Goal: Use online tool/utility: Utilize a website feature to perform a specific function

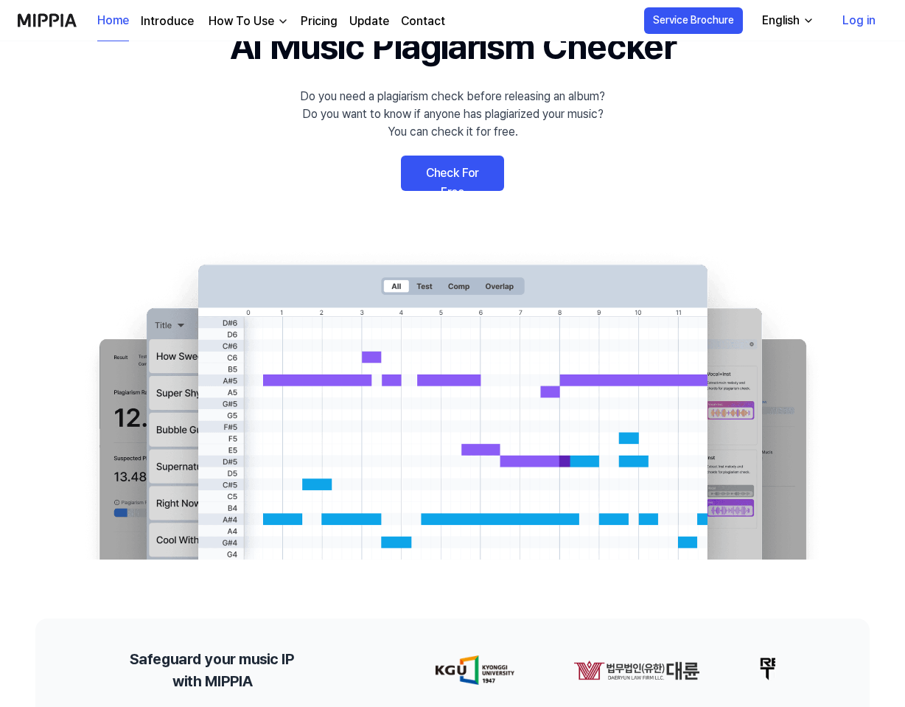
scroll to position [91, 0]
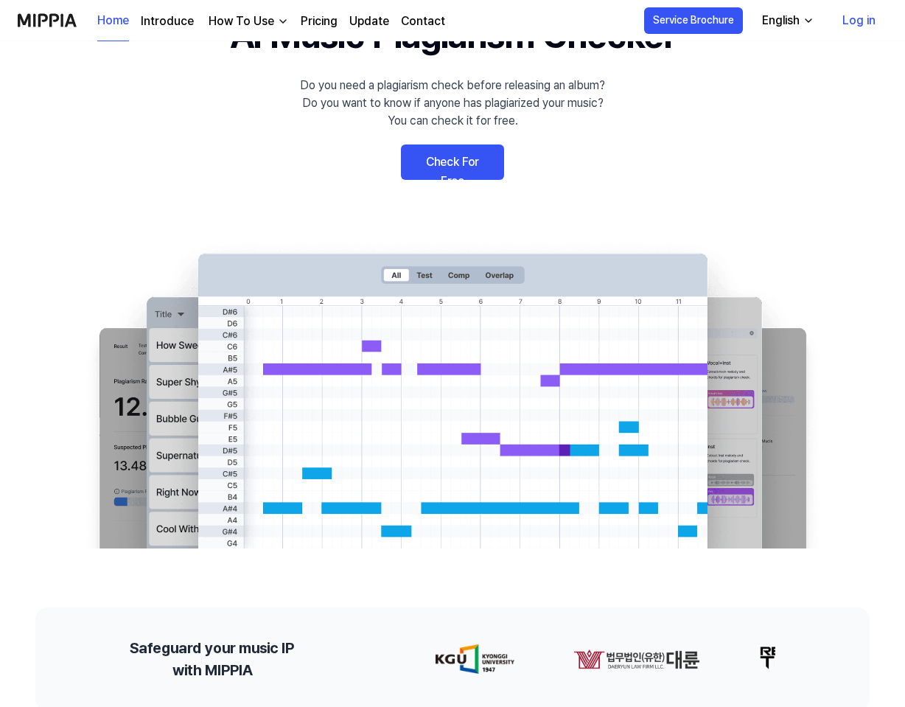
click at [447, 161] on link "Check For Free" at bounding box center [452, 161] width 103 height 35
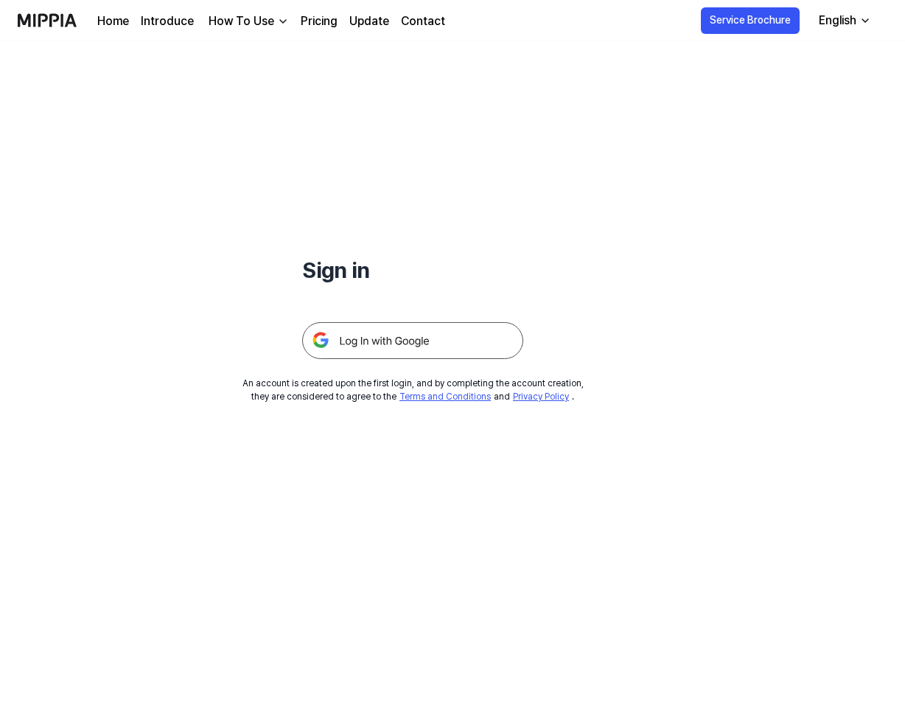
click at [385, 346] on img at bounding box center [412, 340] width 221 height 37
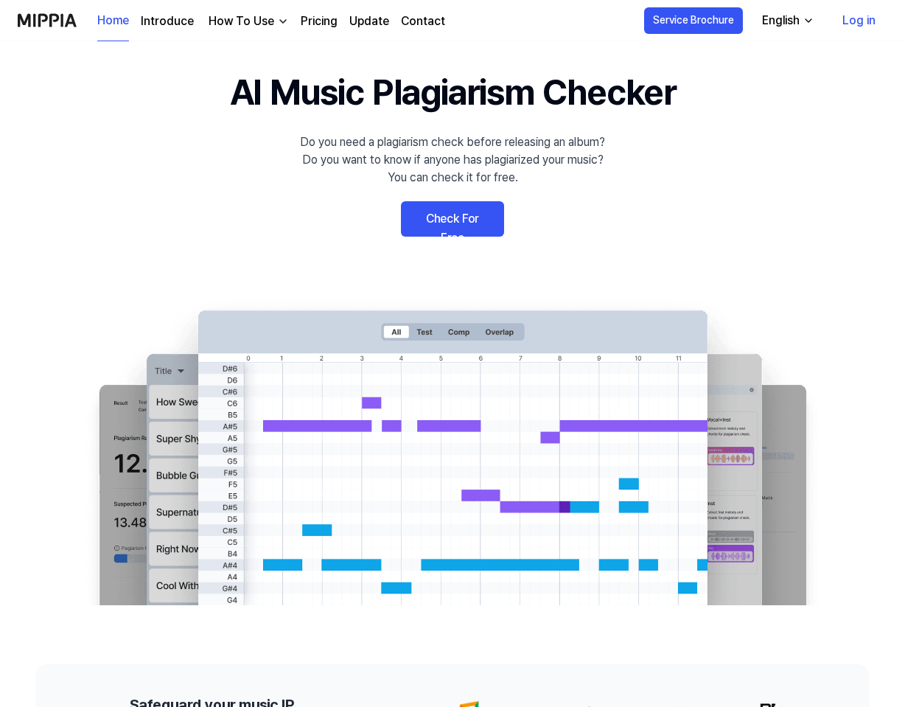
scroll to position [31, 0]
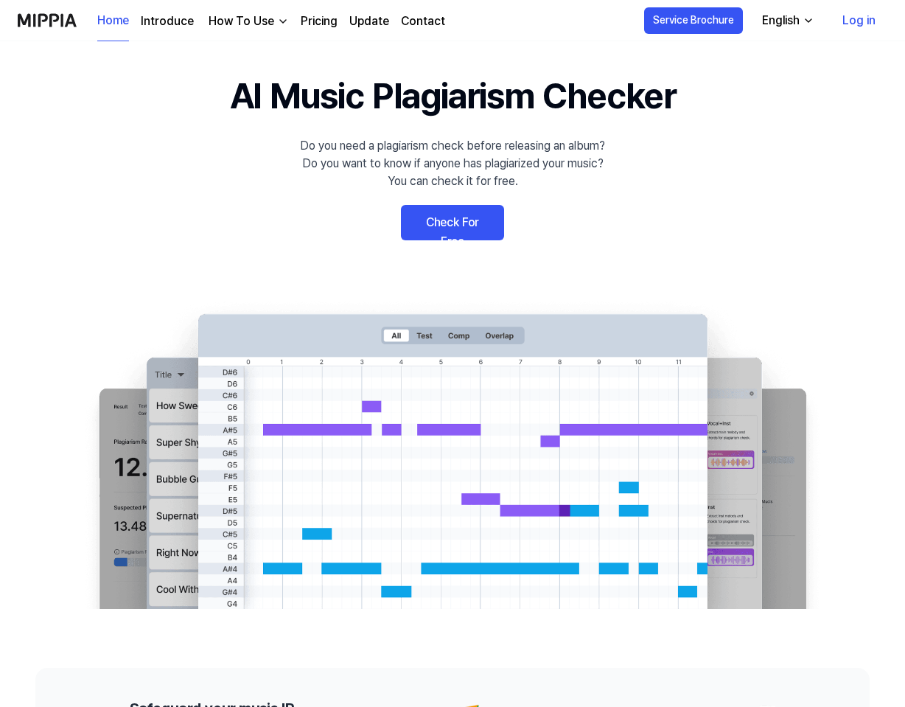
click at [441, 222] on link "Check For Free" at bounding box center [452, 222] width 103 height 35
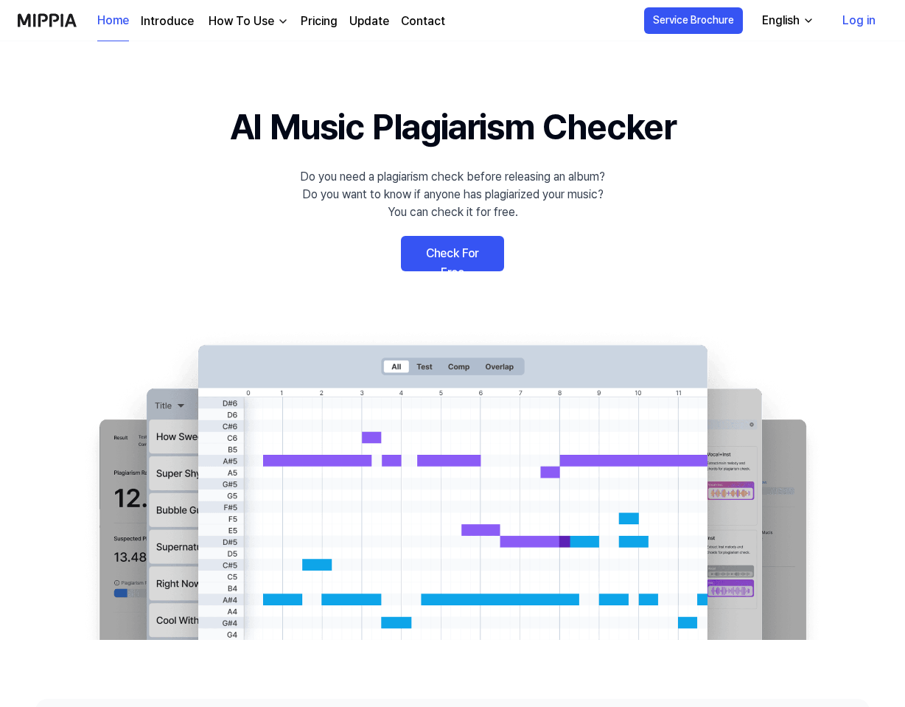
scroll to position [31, 0]
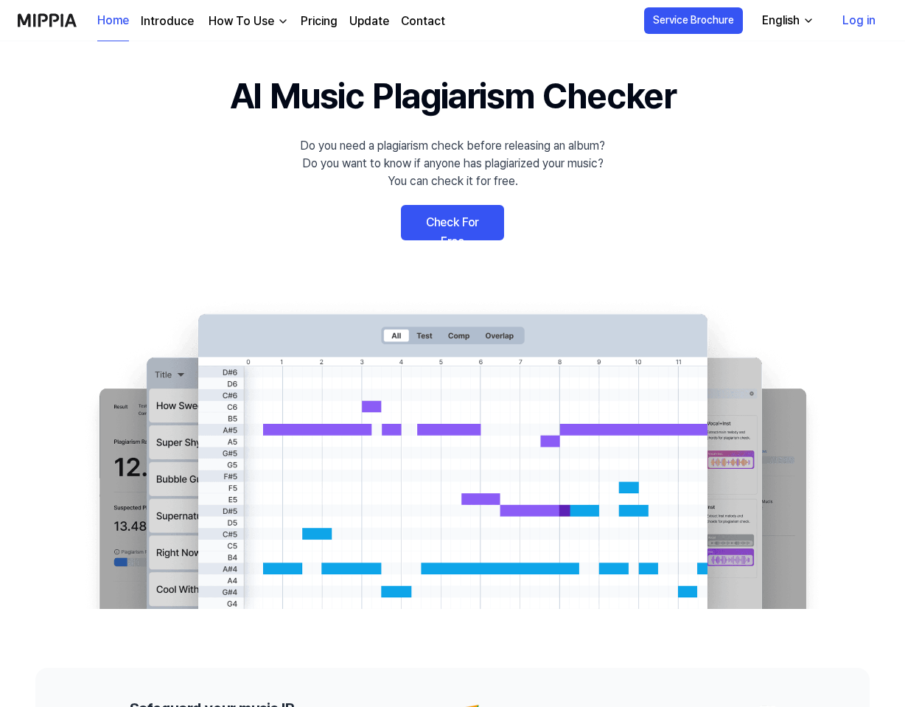
click at [268, 23] on div "How To Use" at bounding box center [241, 22] width 71 height 18
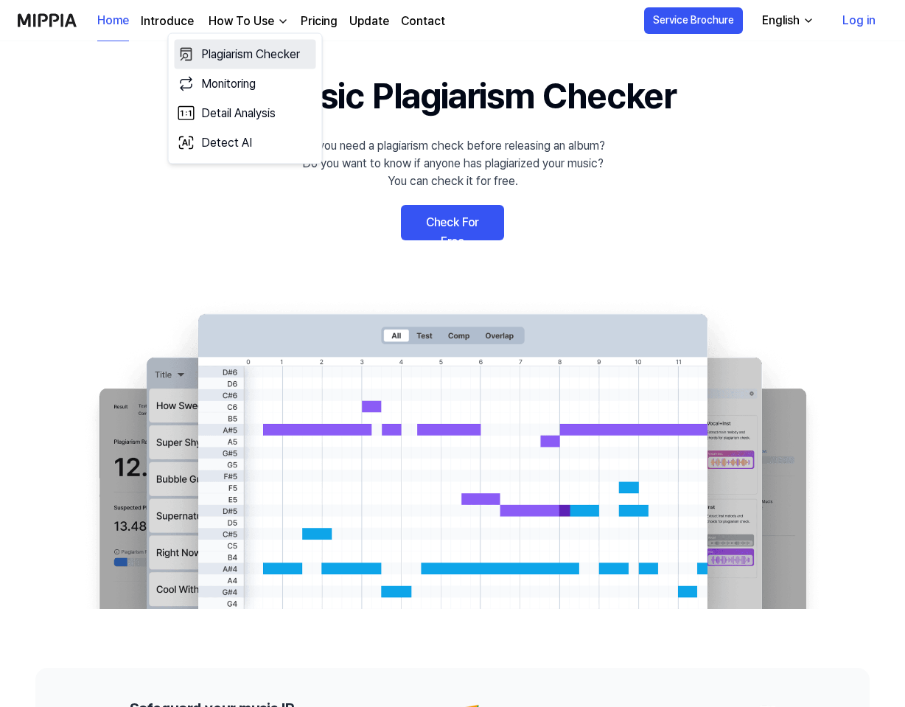
click at [262, 55] on link "Plagiarism Checker" at bounding box center [245, 54] width 141 height 29
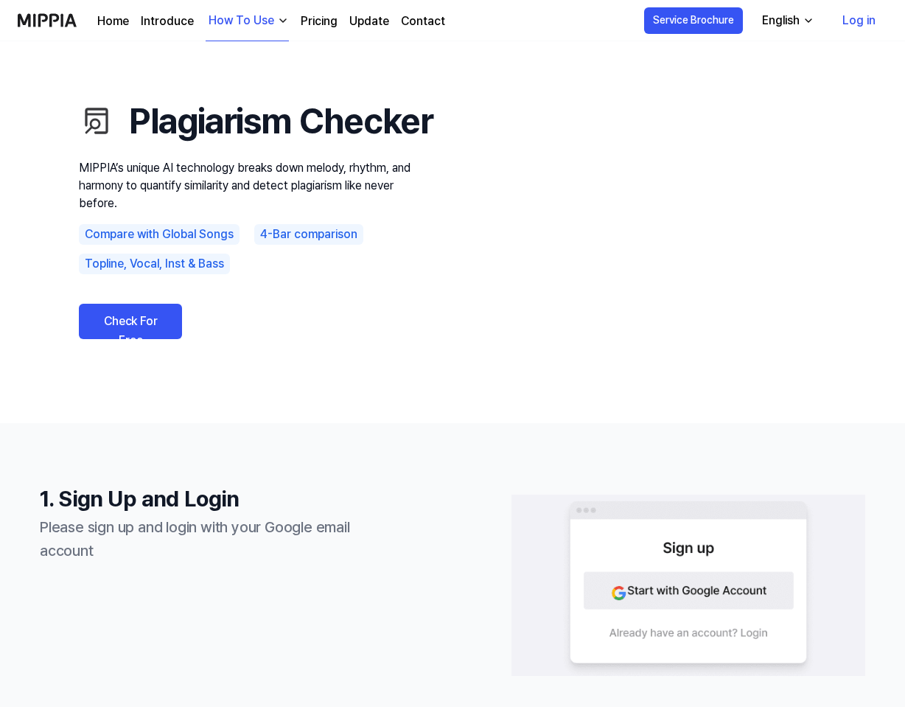
click at [251, 20] on div "How To Use" at bounding box center [241, 21] width 71 height 18
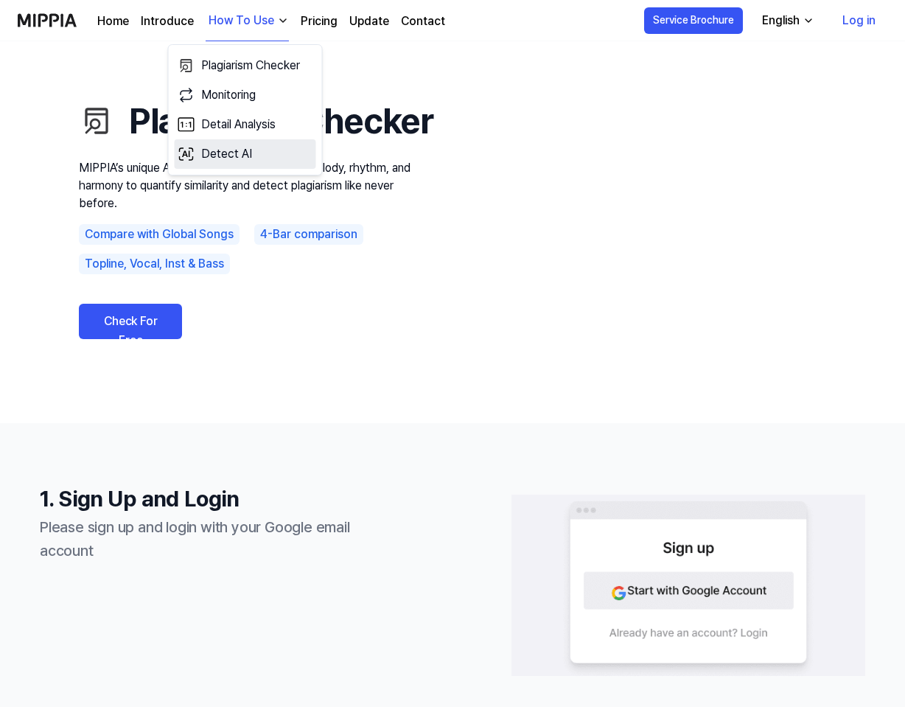
click at [231, 155] on link "Detect AI" at bounding box center [245, 153] width 141 height 29
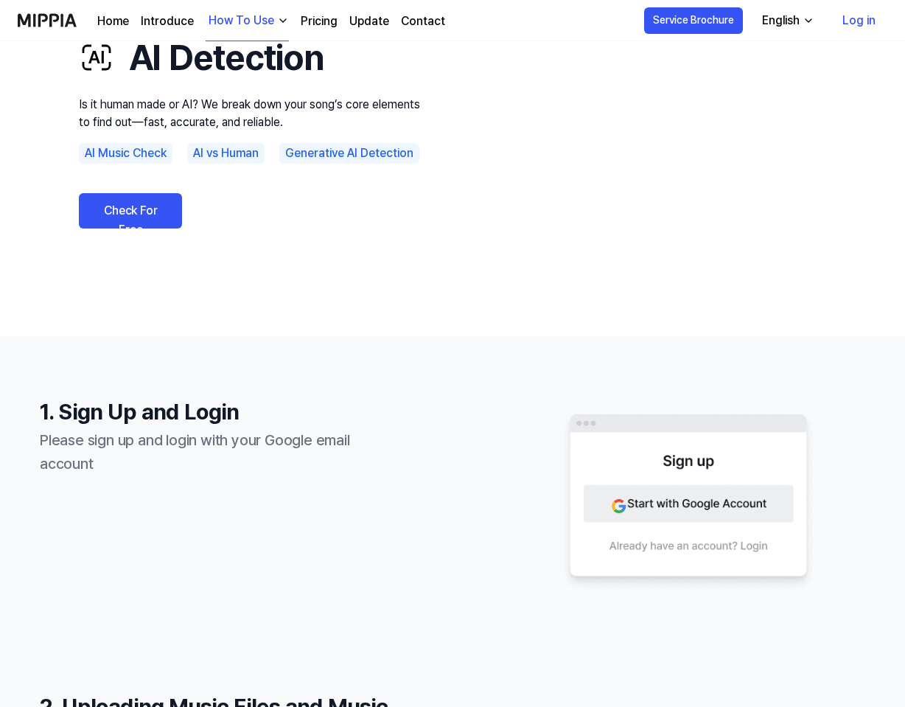
scroll to position [113, 0]
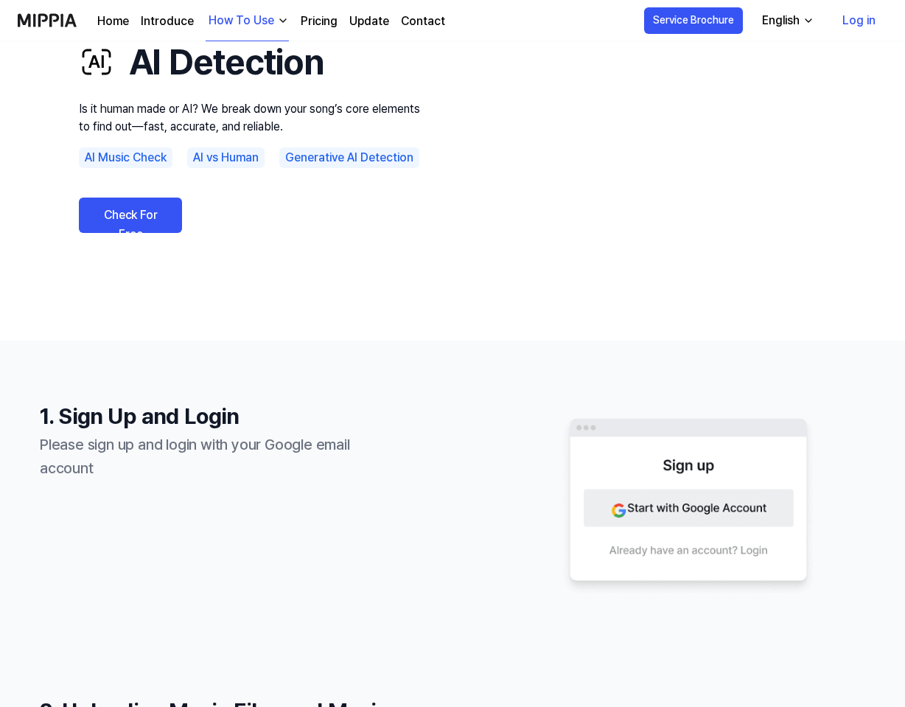
click at [150, 211] on link "Check For Free" at bounding box center [130, 215] width 103 height 35
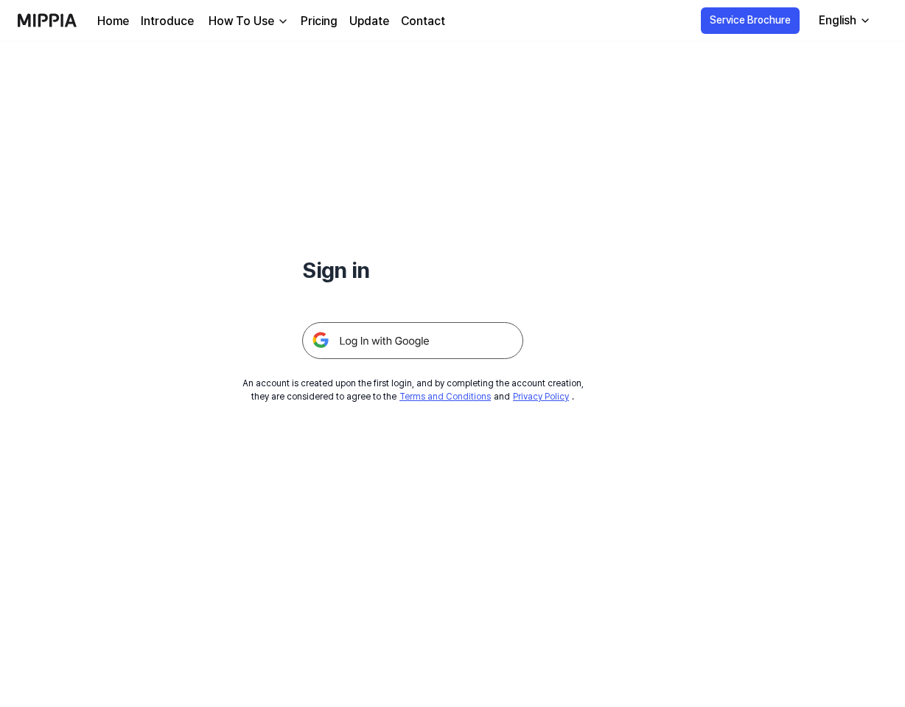
click at [399, 350] on img at bounding box center [412, 340] width 221 height 37
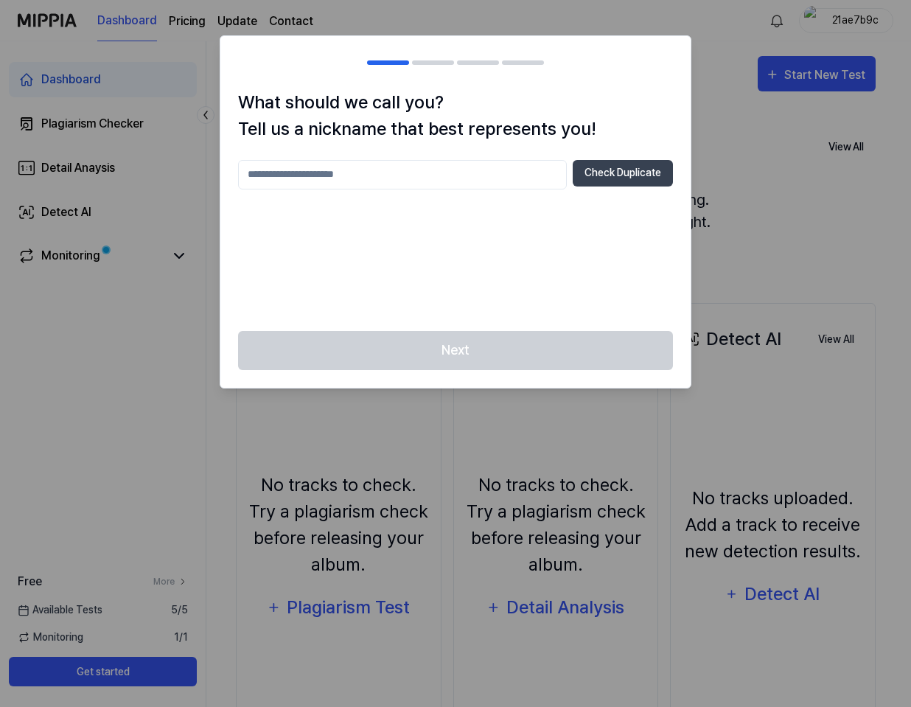
click at [461, 181] on input "text" at bounding box center [402, 174] width 329 height 29
click at [605, 172] on button "Check Duplicate" at bounding box center [623, 173] width 100 height 27
click at [416, 175] on input "**" at bounding box center [402, 174] width 329 height 29
type input "*****"
click at [618, 173] on button "Check Duplicate" at bounding box center [623, 173] width 100 height 27
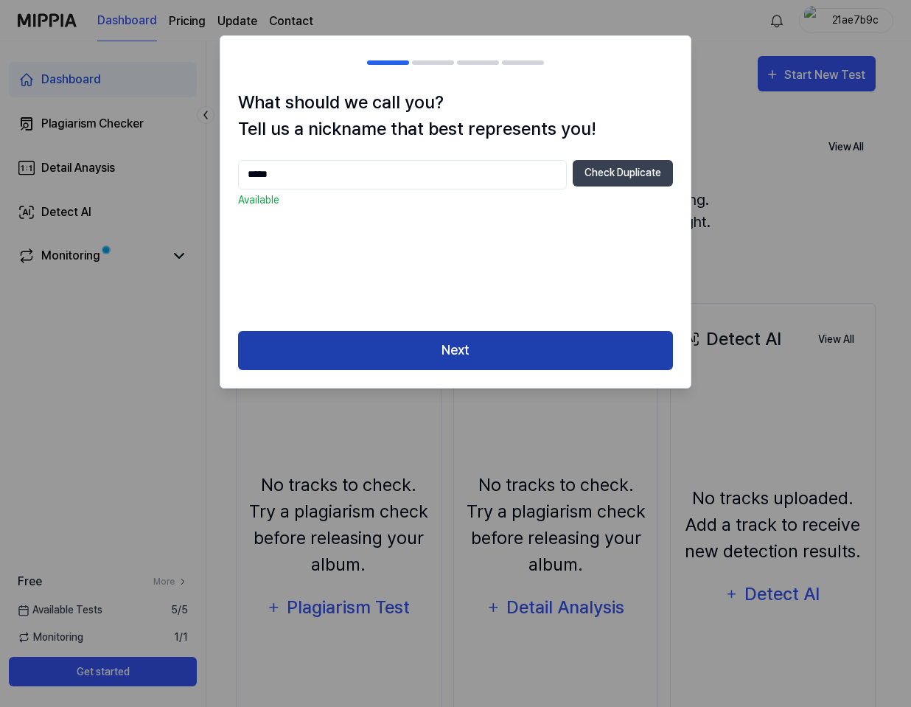
click at [458, 344] on button "Next" at bounding box center [455, 350] width 435 height 39
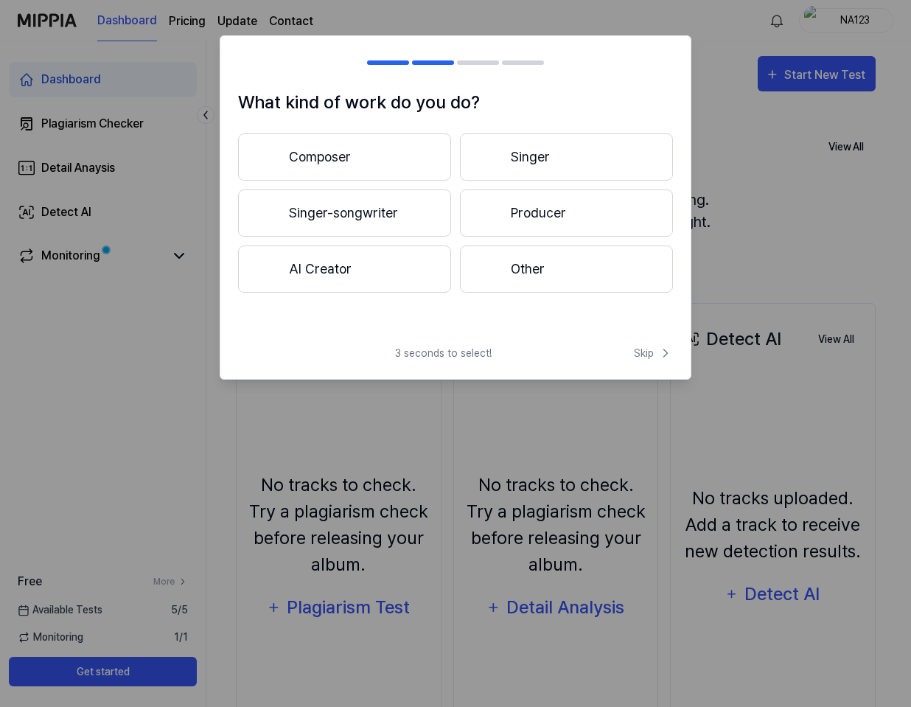
click at [540, 220] on button "Producer" at bounding box center [566, 212] width 213 height 47
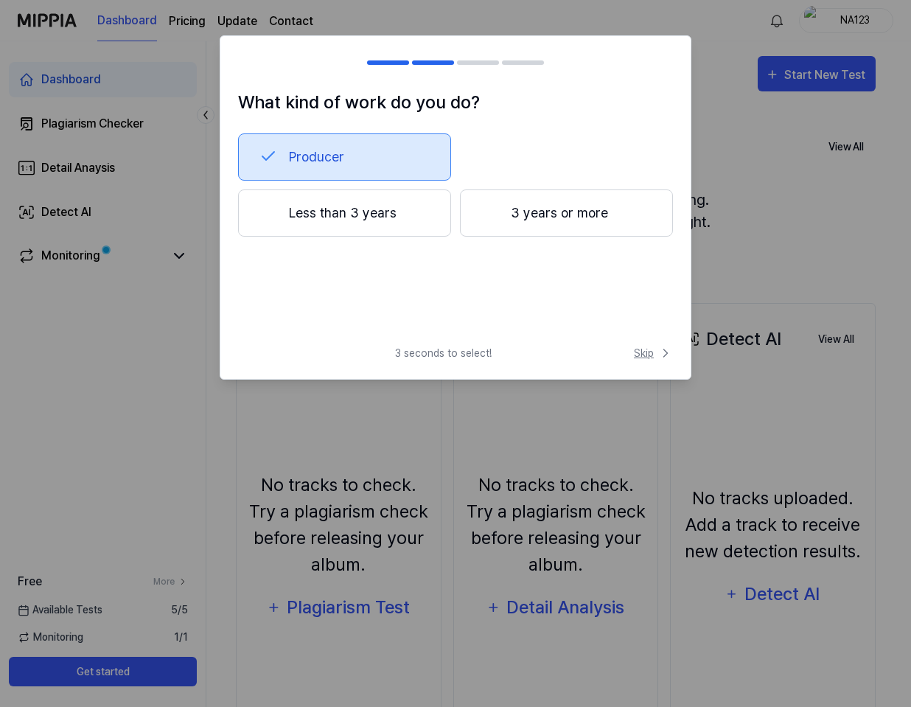
click at [643, 352] on span "Skip" at bounding box center [653, 353] width 39 height 15
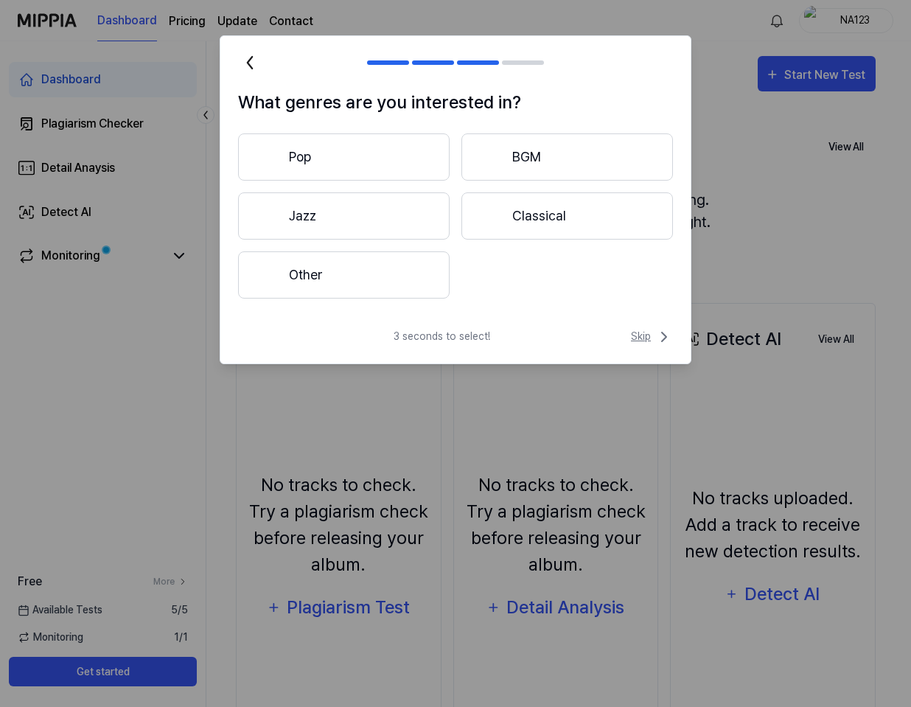
click at [651, 342] on span "Skip" at bounding box center [652, 337] width 42 height 18
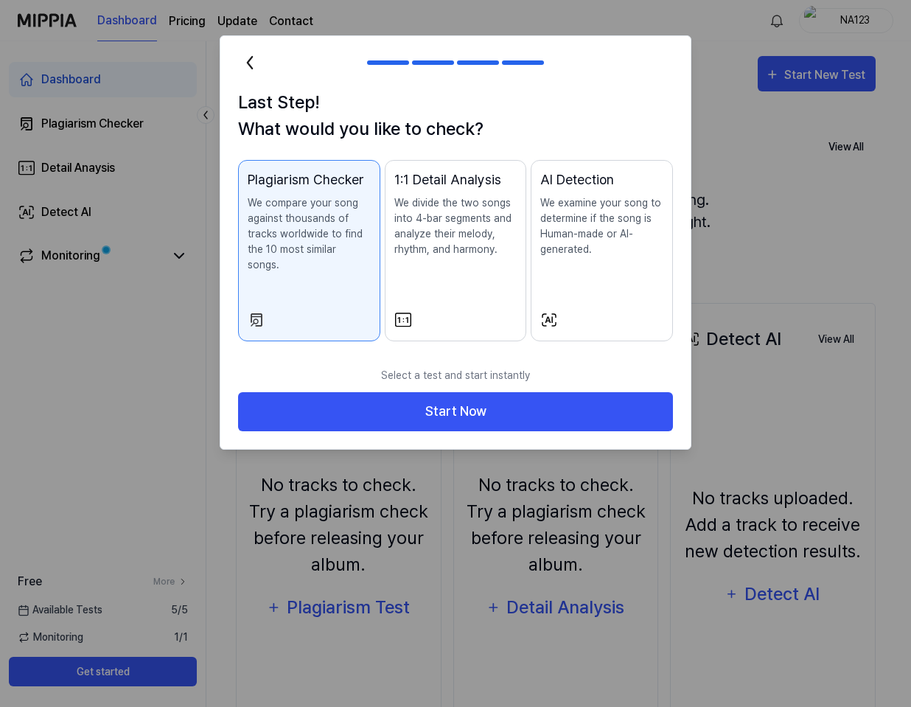
click at [561, 251] on p "We examine your song to determine if the song is Human-made or AI-generated." at bounding box center [601, 226] width 123 height 62
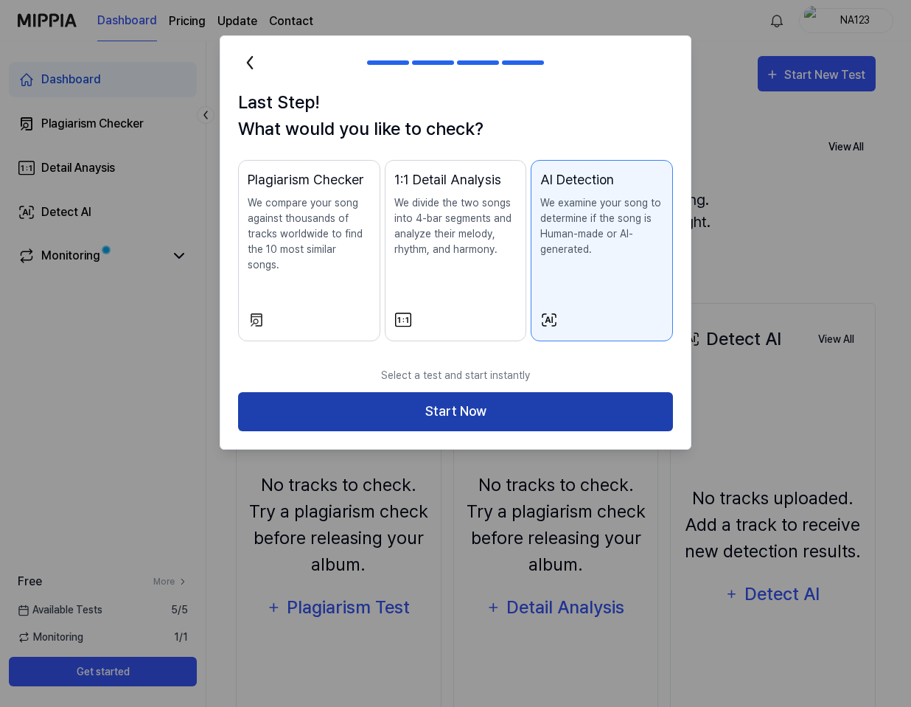
click at [487, 396] on button "Start Now" at bounding box center [455, 411] width 435 height 39
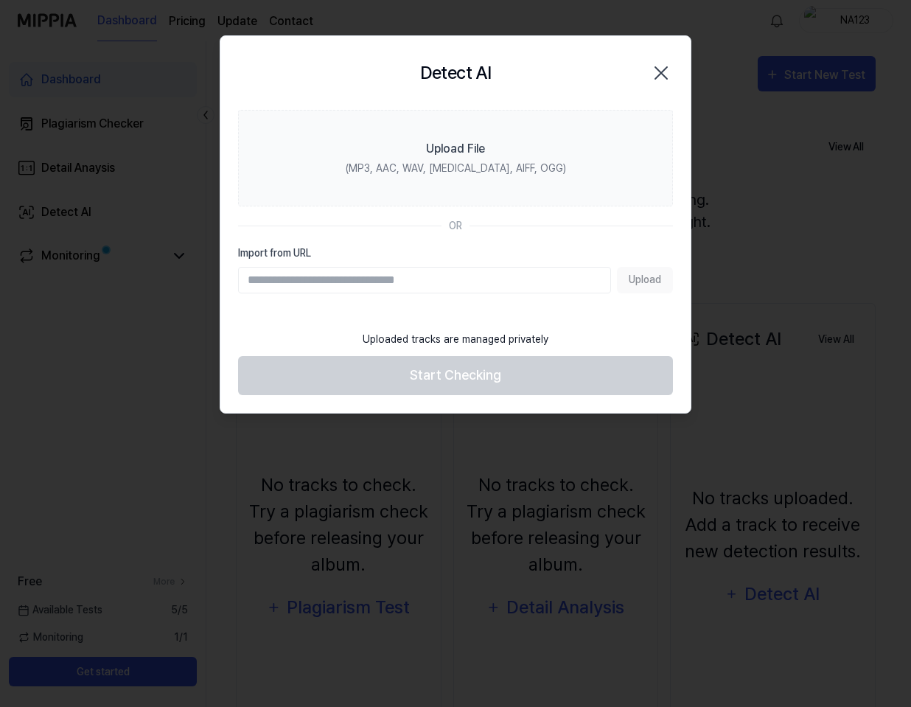
paste input "**********"
type input "**********"
click at [648, 282] on button "Upload" at bounding box center [645, 280] width 56 height 27
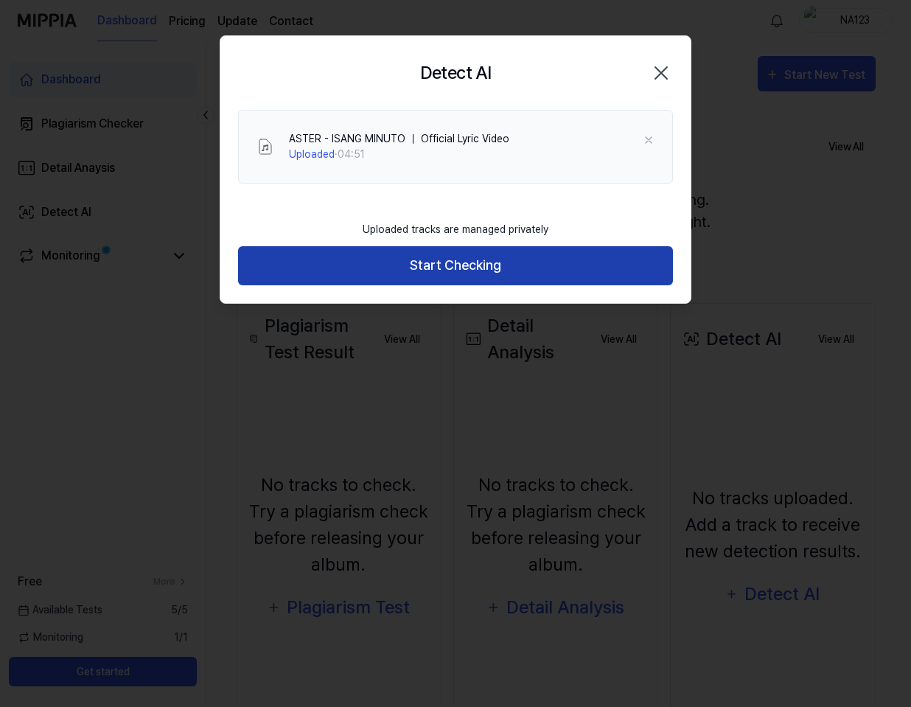
click at [542, 260] on button "Start Checking" at bounding box center [455, 265] width 435 height 39
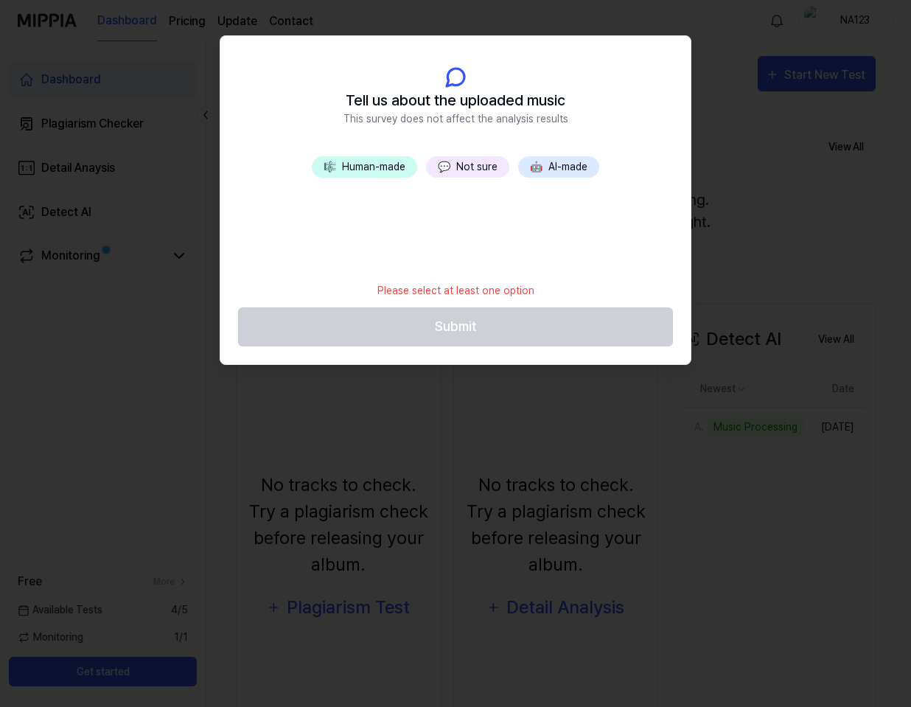
click at [537, 170] on button "🤖 AI-made" at bounding box center [558, 166] width 81 height 21
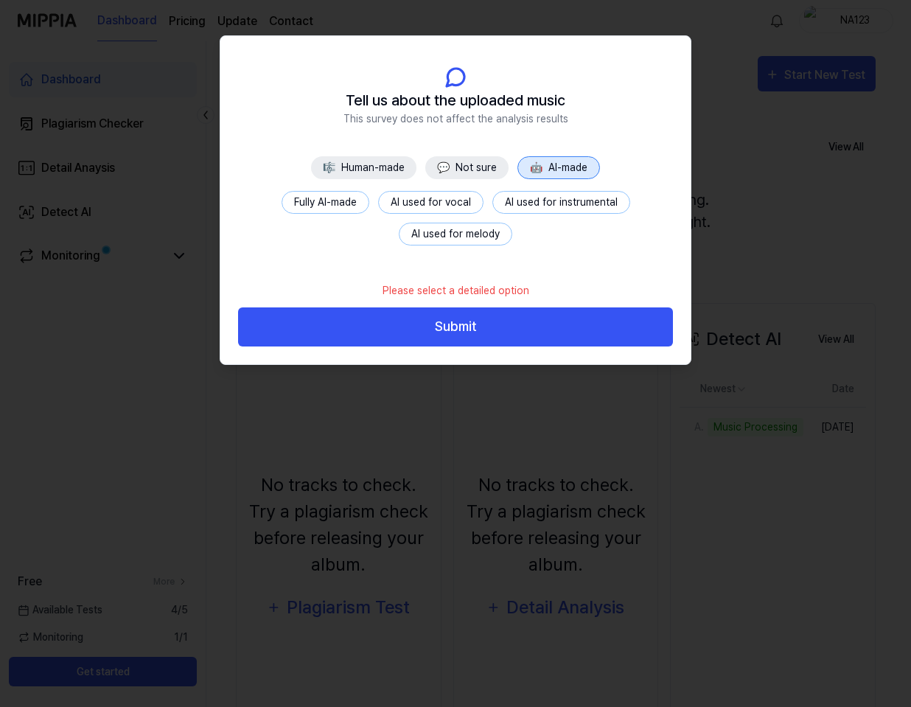
click at [467, 173] on button "💬 Not sure" at bounding box center [466, 167] width 83 height 23
click at [377, 200] on button "AI used for vocal" at bounding box center [416, 202] width 105 height 23
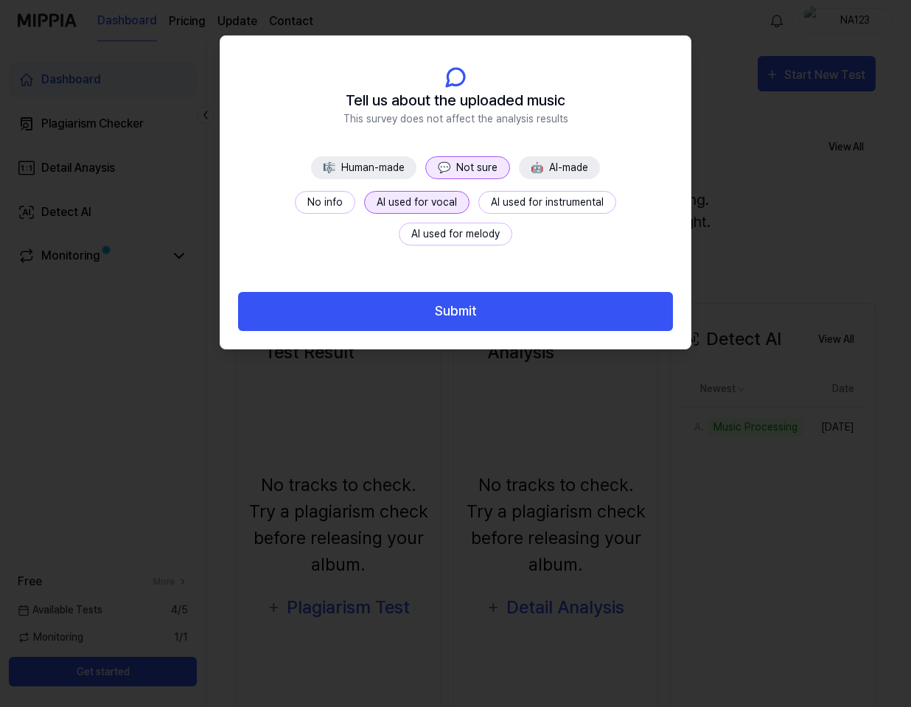
click at [482, 212] on button "AI used for instrumental" at bounding box center [547, 202] width 138 height 23
click at [512, 223] on button "AI used for melody" at bounding box center [455, 234] width 113 height 23
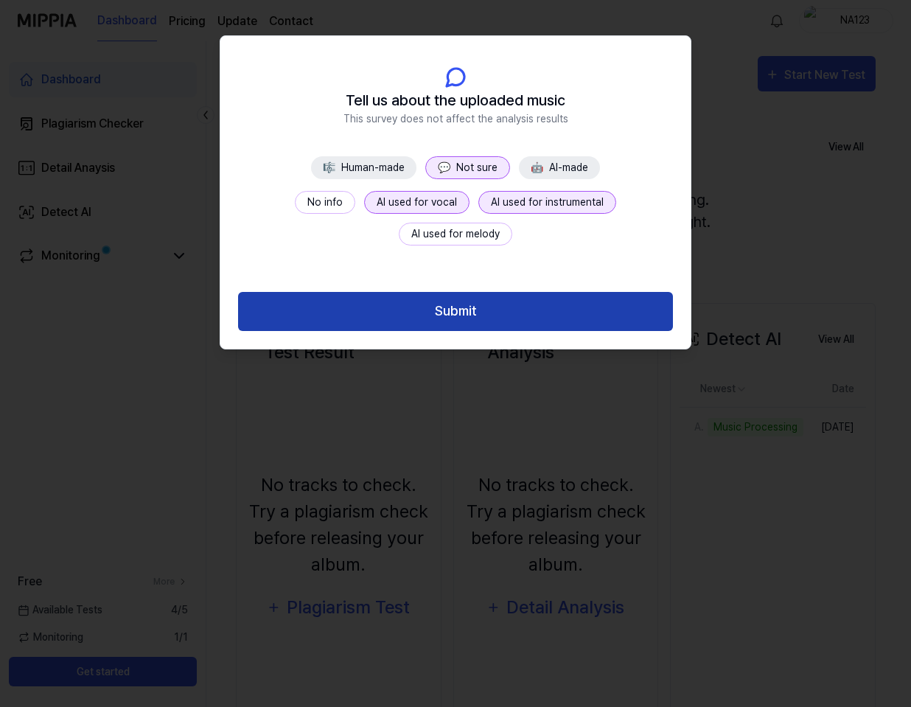
click at [517, 308] on button "Submit" at bounding box center [455, 311] width 435 height 39
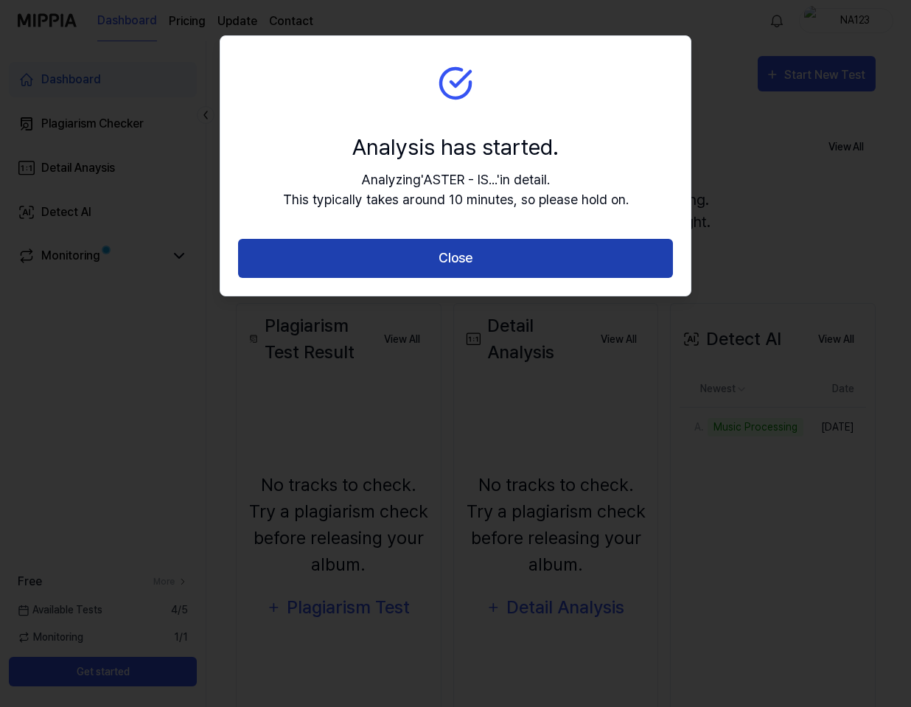
click at [565, 262] on button "Close" at bounding box center [455, 258] width 435 height 39
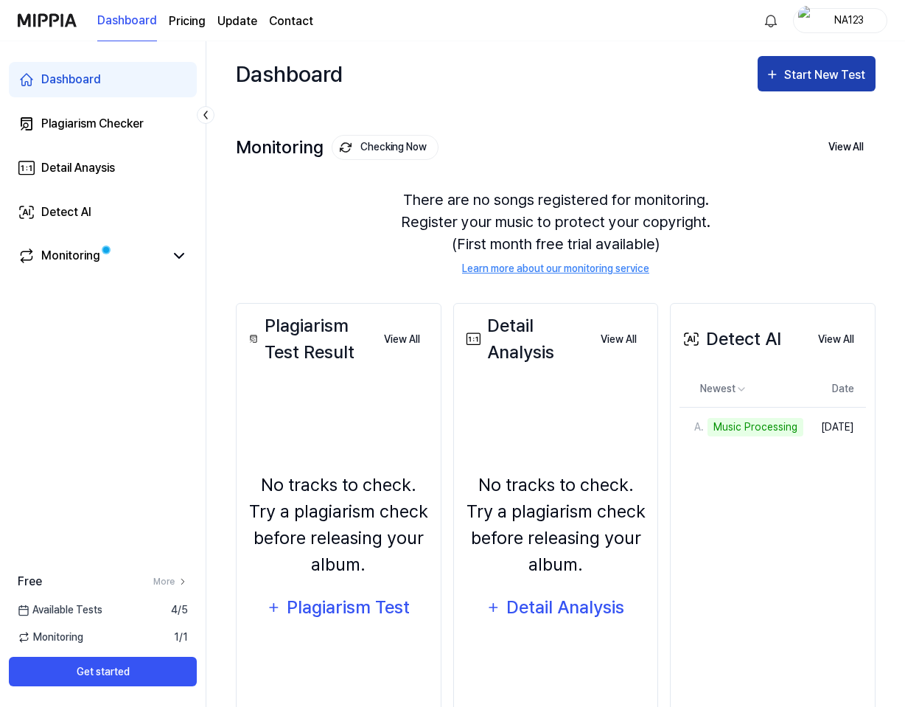
click at [802, 71] on div "Start New Test" at bounding box center [826, 75] width 84 height 19
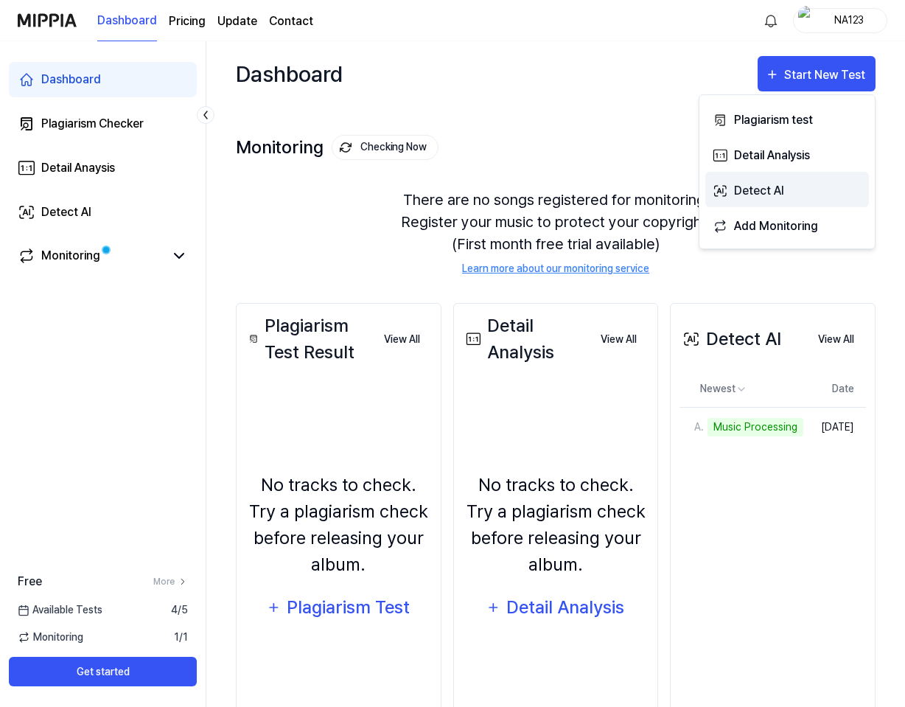
click at [766, 186] on div "Detect AI" at bounding box center [798, 190] width 128 height 19
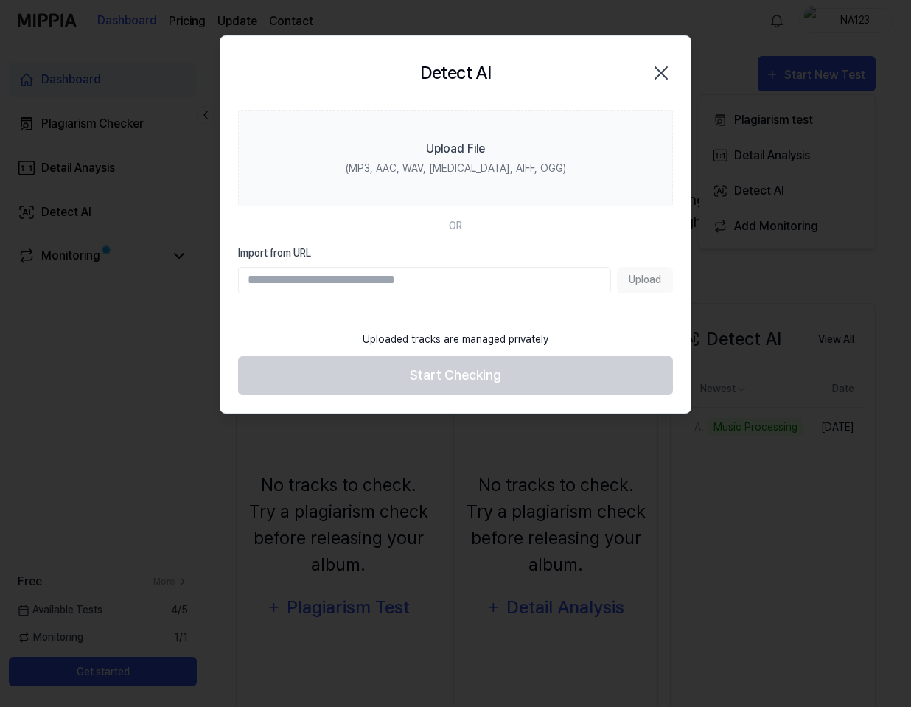
paste input "**********"
type input "**********"
click at [643, 278] on button "Upload" at bounding box center [645, 280] width 56 height 27
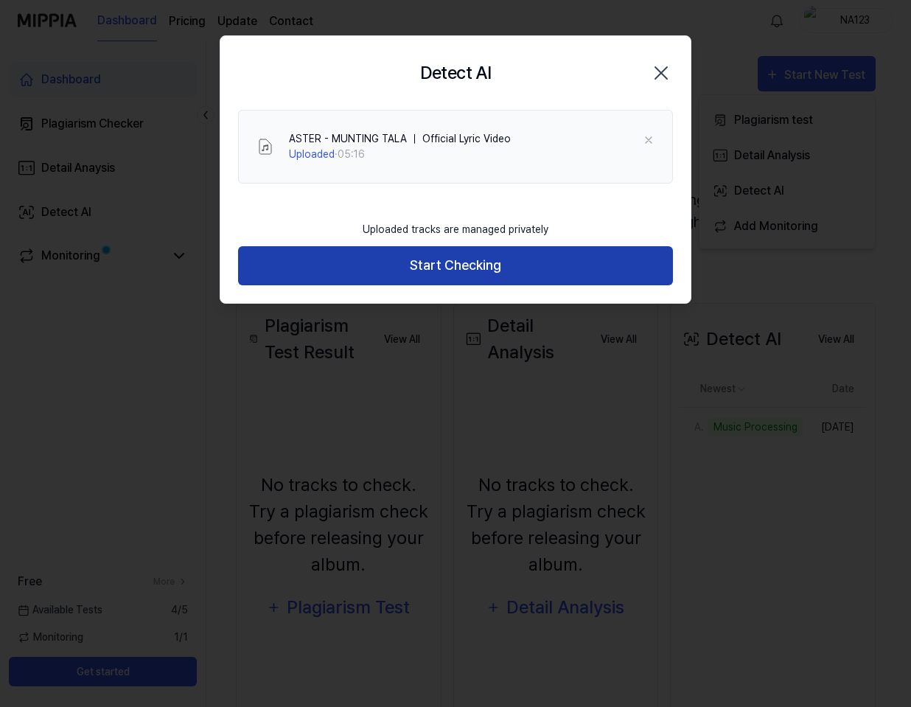
click at [545, 262] on button "Start Checking" at bounding box center [455, 265] width 435 height 39
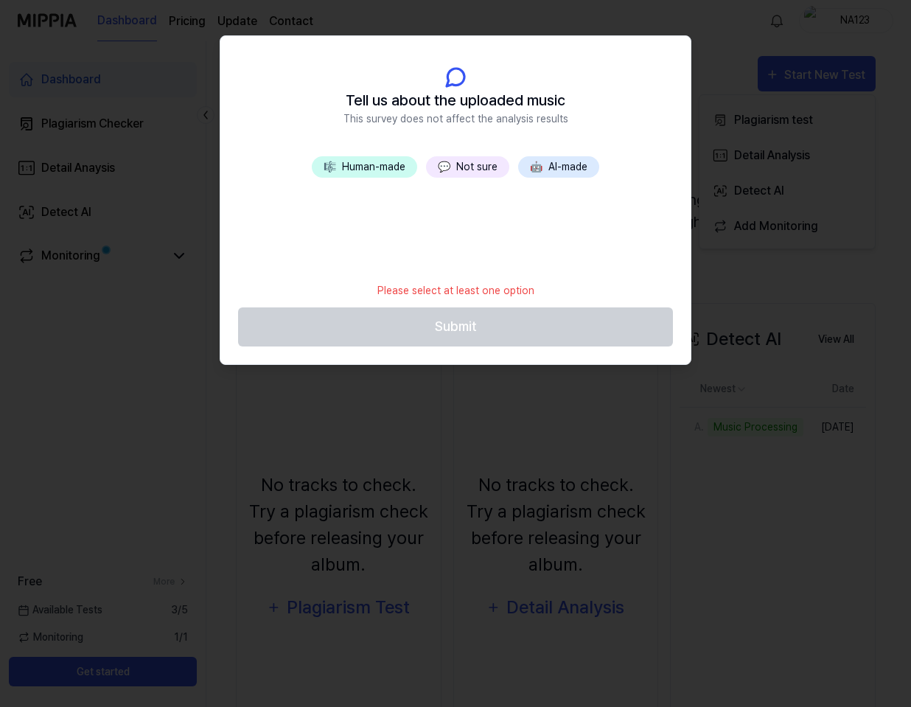
click at [481, 172] on button "💬 Not sure" at bounding box center [467, 166] width 83 height 21
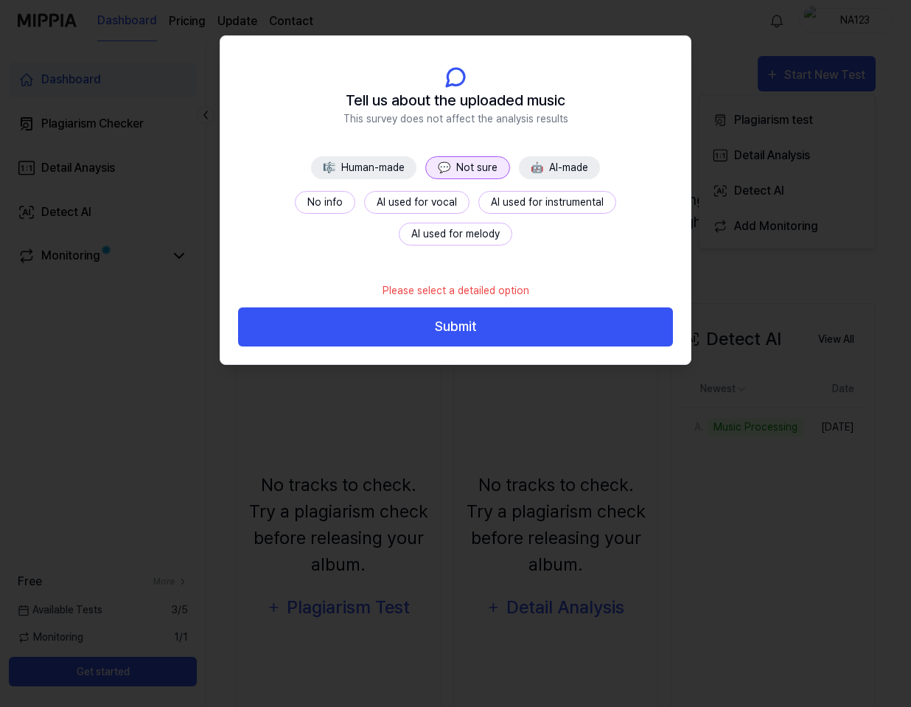
click at [381, 196] on button "AI used for vocal" at bounding box center [416, 202] width 105 height 23
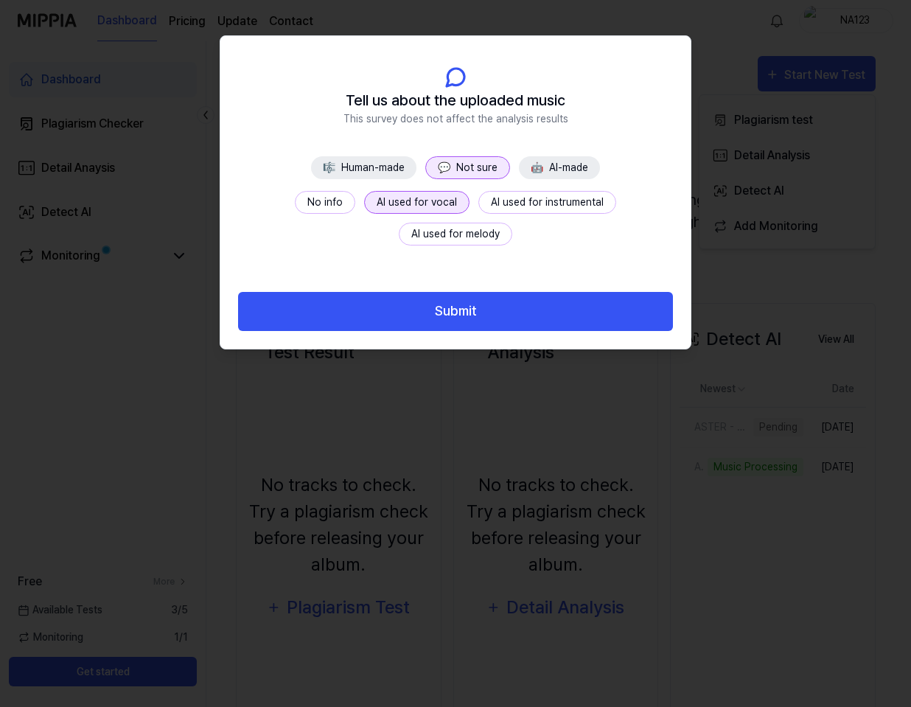
click at [484, 212] on button "AI used for instrumental" at bounding box center [547, 202] width 138 height 23
click at [512, 223] on button "AI used for melody" at bounding box center [455, 234] width 113 height 23
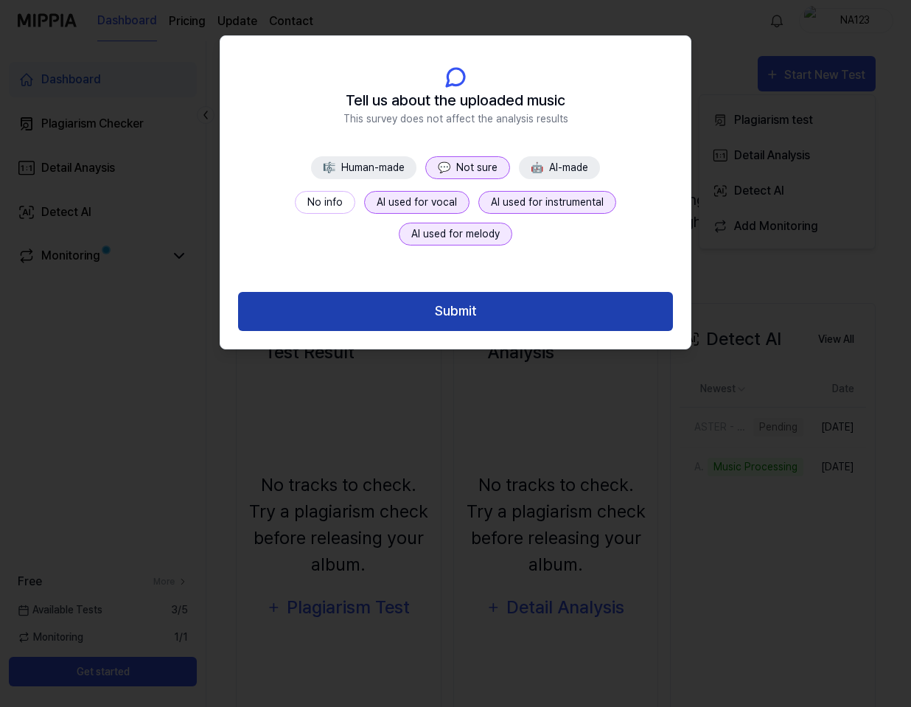
click at [488, 315] on button "Submit" at bounding box center [455, 311] width 435 height 39
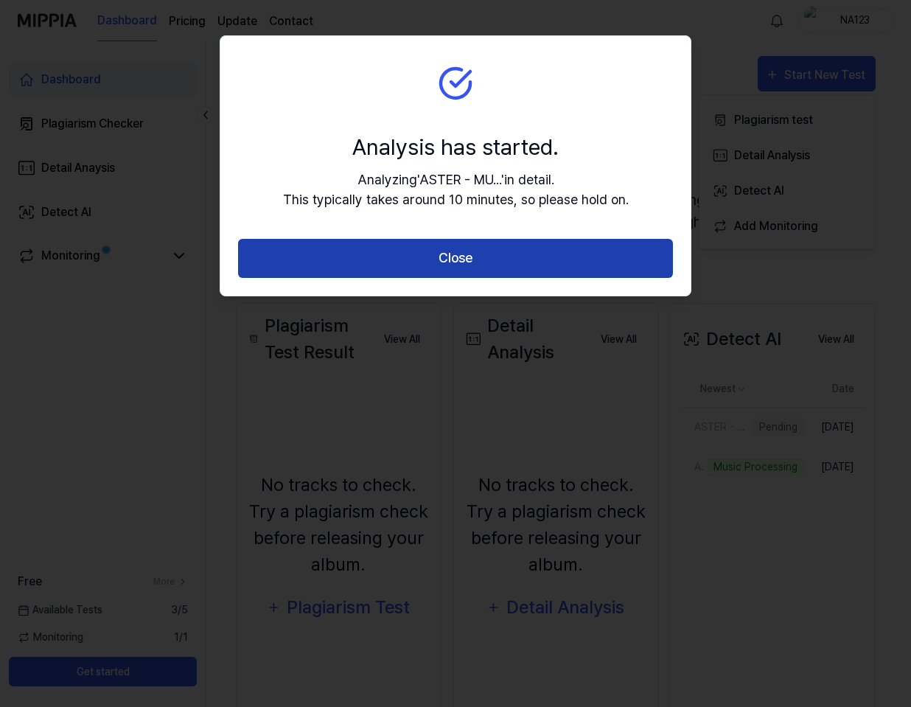
click at [512, 262] on button "Close" at bounding box center [455, 258] width 435 height 39
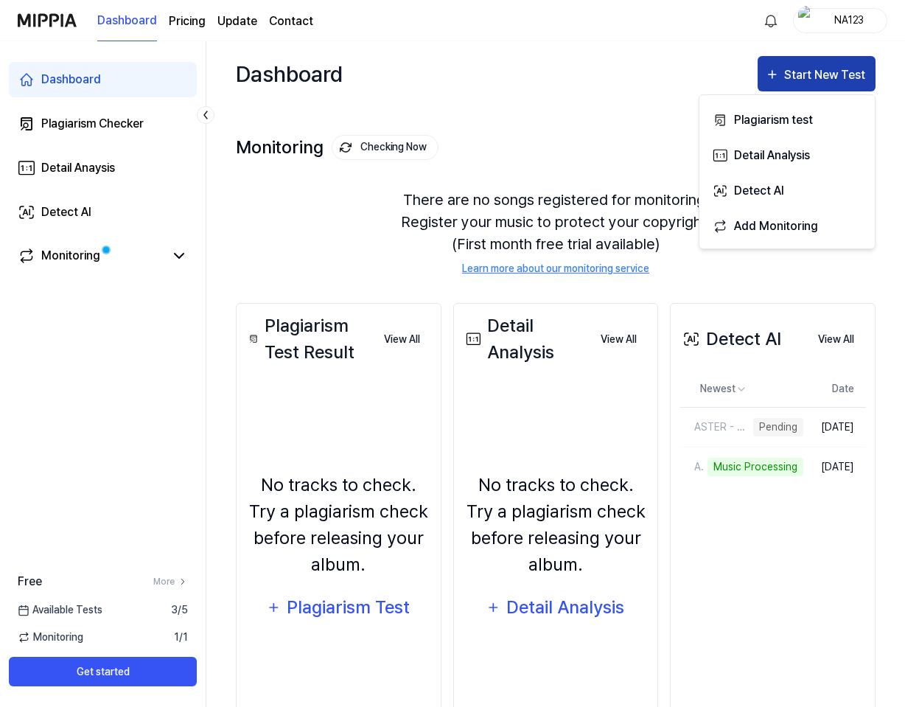
click at [803, 68] on div "Start New Test" at bounding box center [826, 75] width 84 height 19
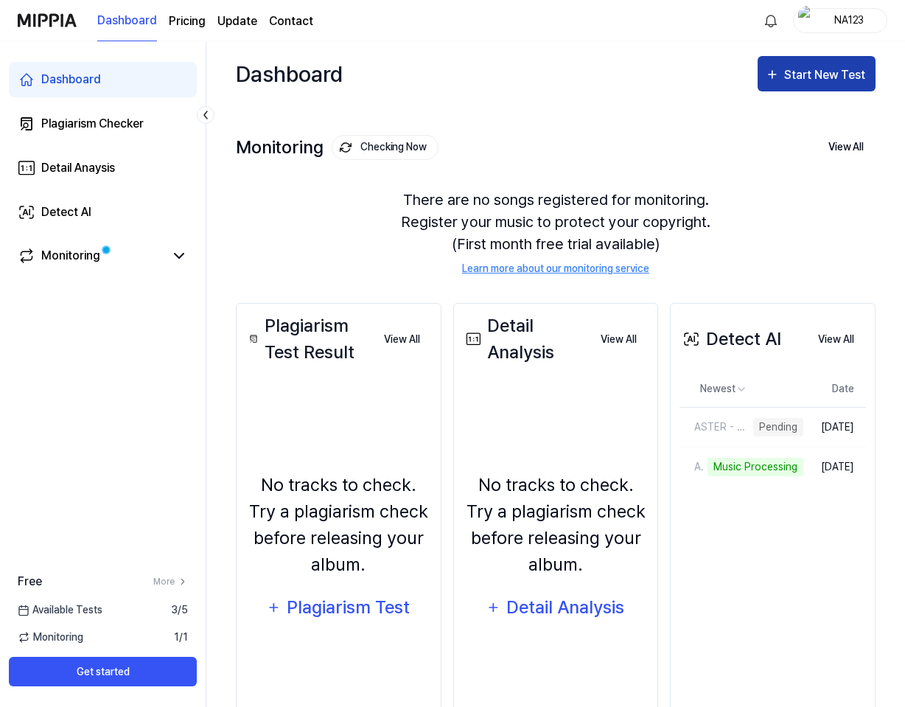
click at [803, 68] on div "Start New Test" at bounding box center [826, 75] width 84 height 19
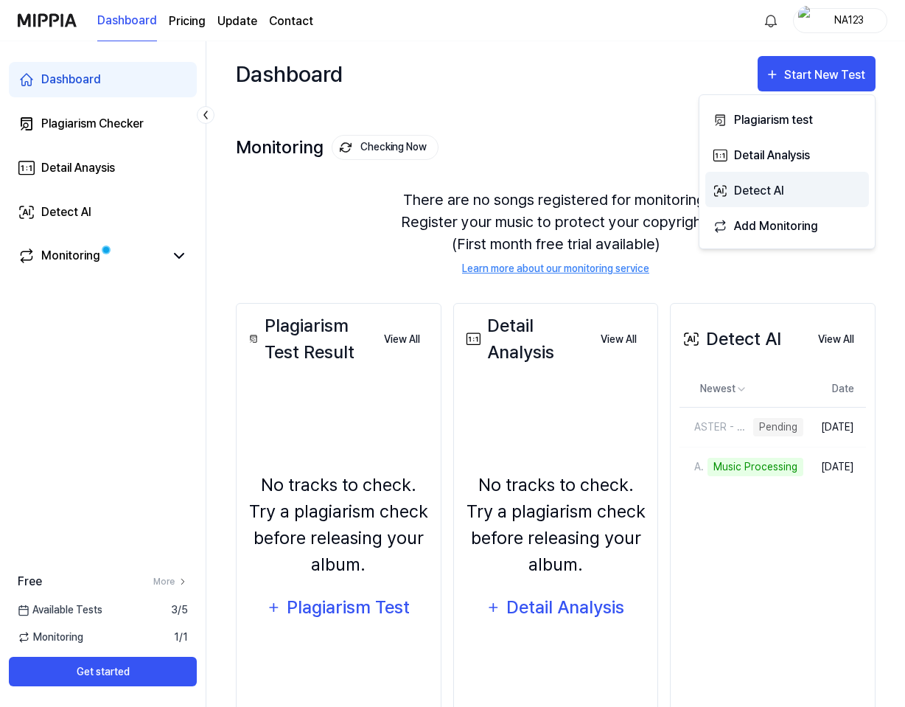
click at [757, 195] on div "Detect AI" at bounding box center [798, 190] width 128 height 19
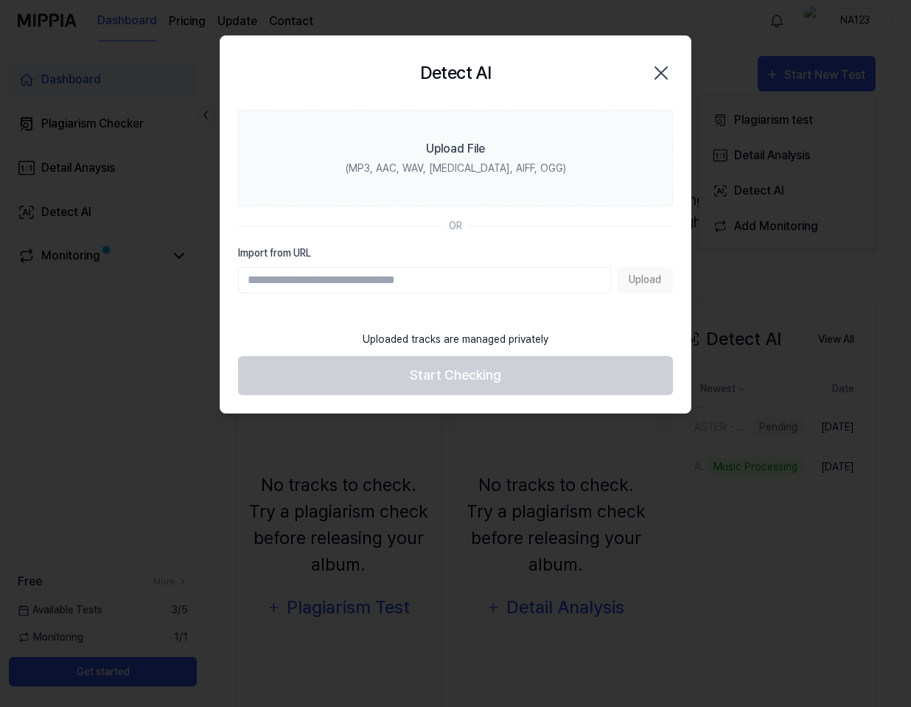
paste input "**********"
type input "**********"
click at [645, 276] on button "Upload" at bounding box center [645, 280] width 56 height 27
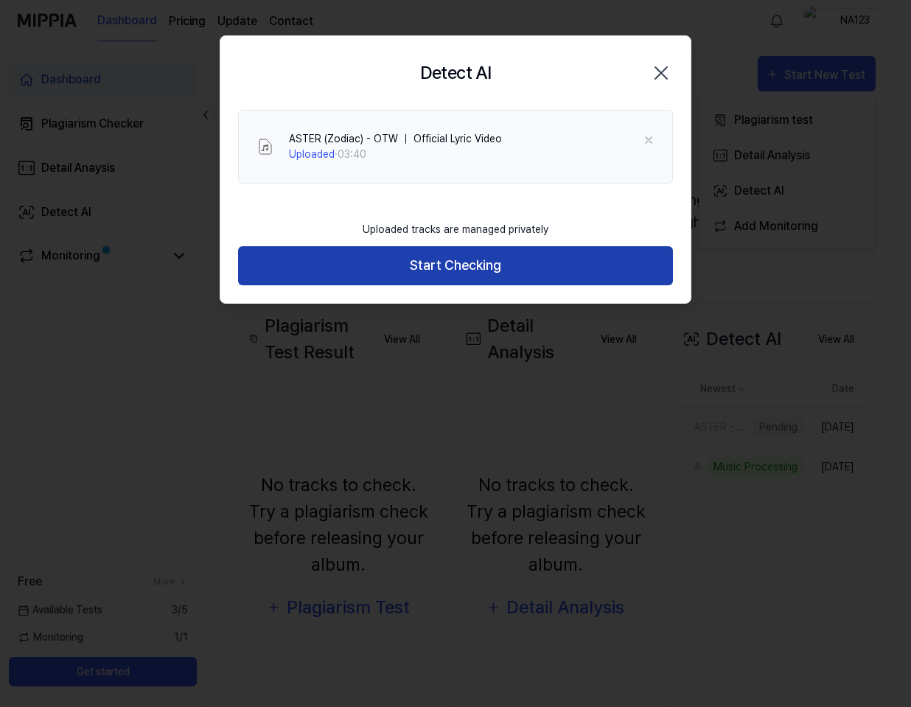
click at [510, 268] on button "Start Checking" at bounding box center [455, 265] width 435 height 39
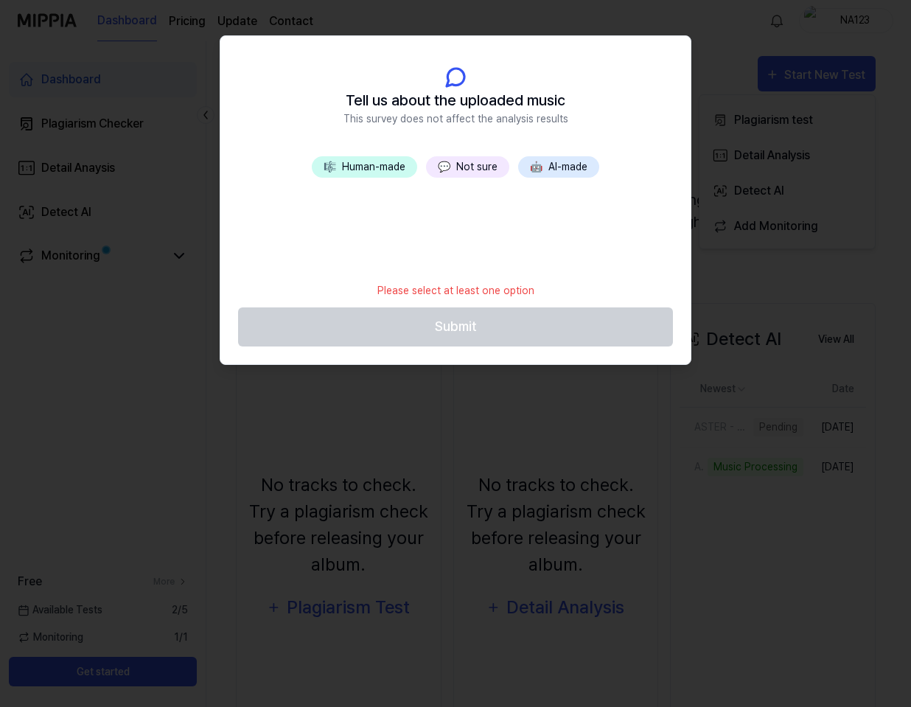
click at [474, 167] on button "💬 Not sure" at bounding box center [467, 166] width 83 height 21
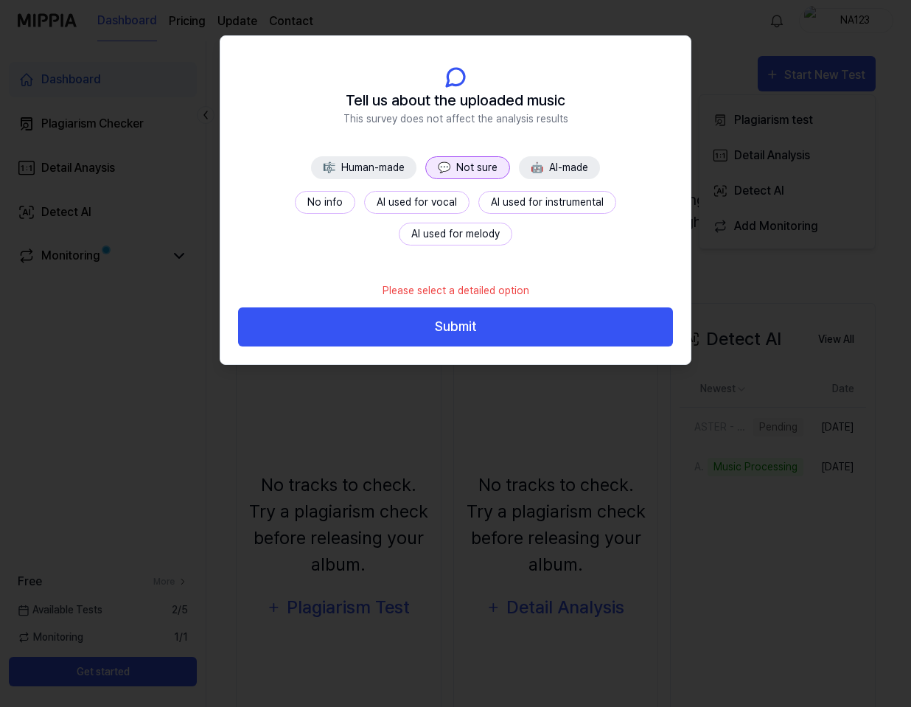
click at [385, 206] on button "AI used for vocal" at bounding box center [416, 202] width 105 height 23
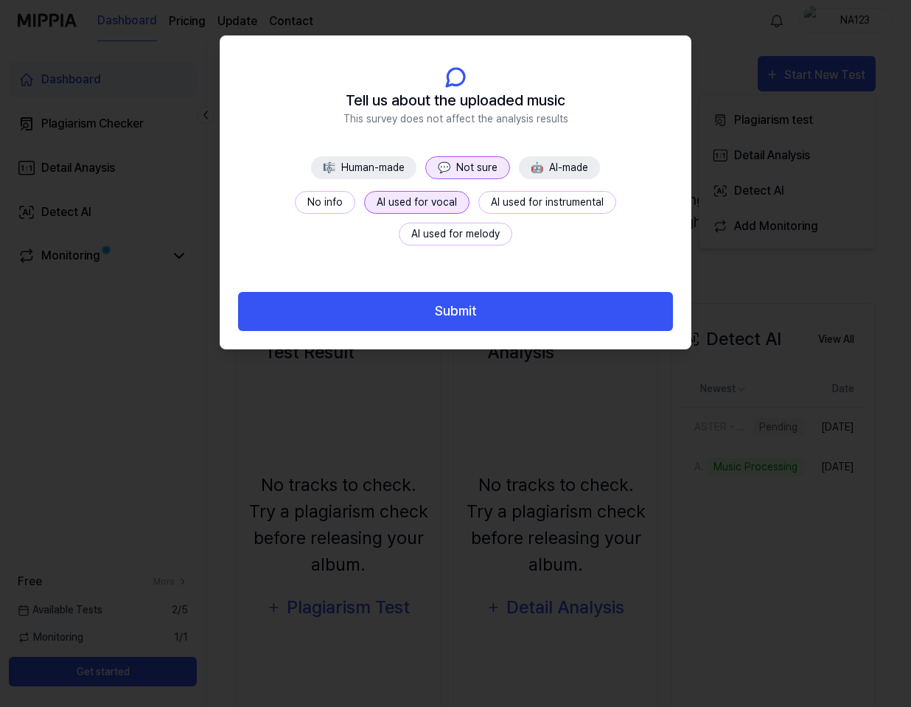
click at [489, 210] on button "AI used for instrumental" at bounding box center [547, 202] width 138 height 23
click at [512, 223] on button "AI used for melody" at bounding box center [455, 234] width 113 height 23
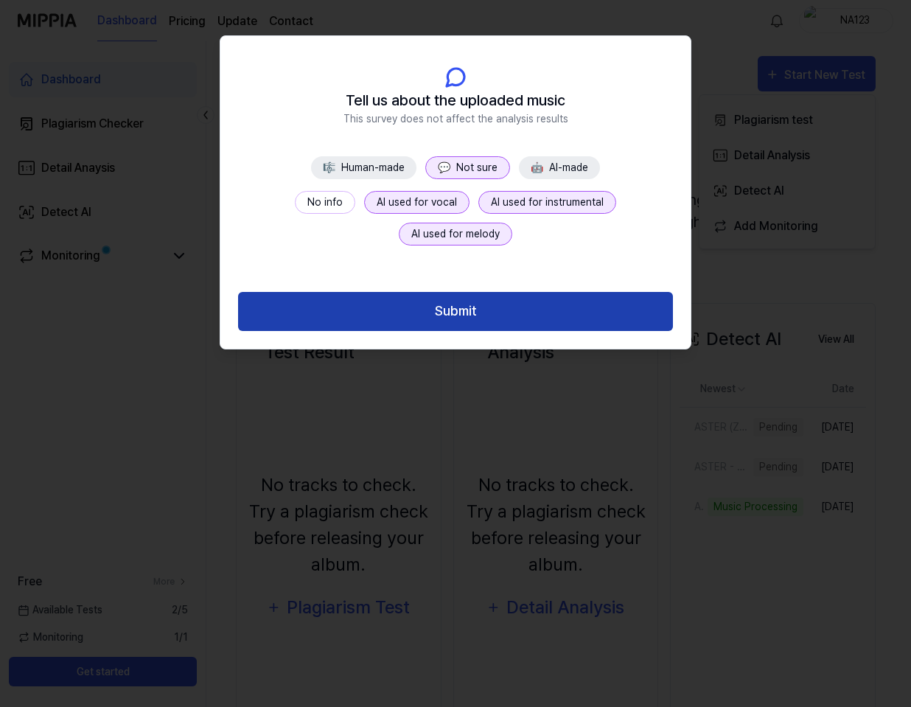
click at [525, 321] on button "Submit" at bounding box center [455, 311] width 435 height 39
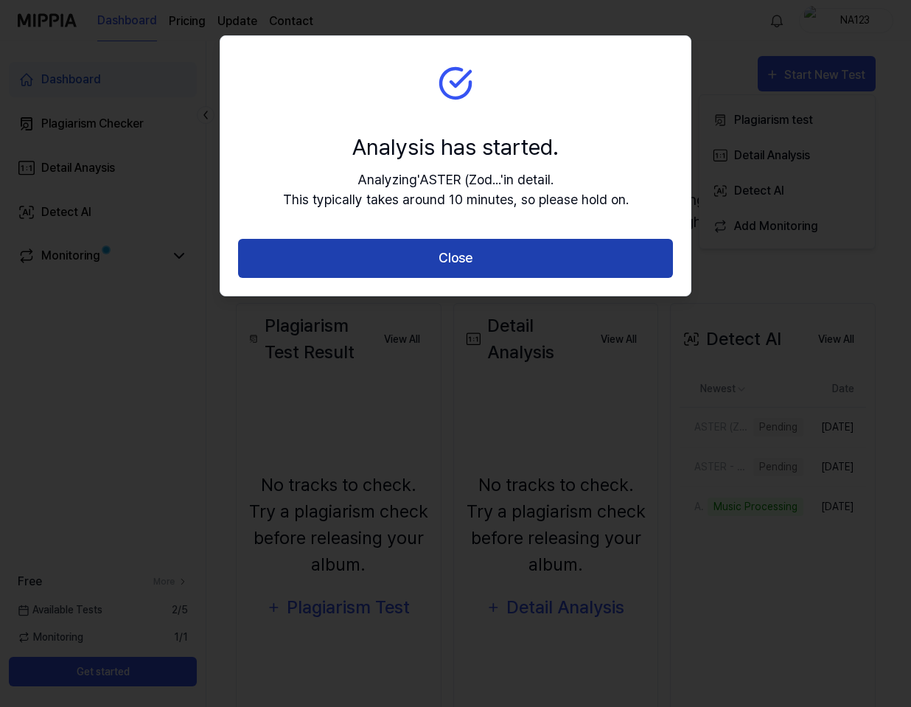
click at [489, 261] on button "Close" at bounding box center [455, 258] width 435 height 39
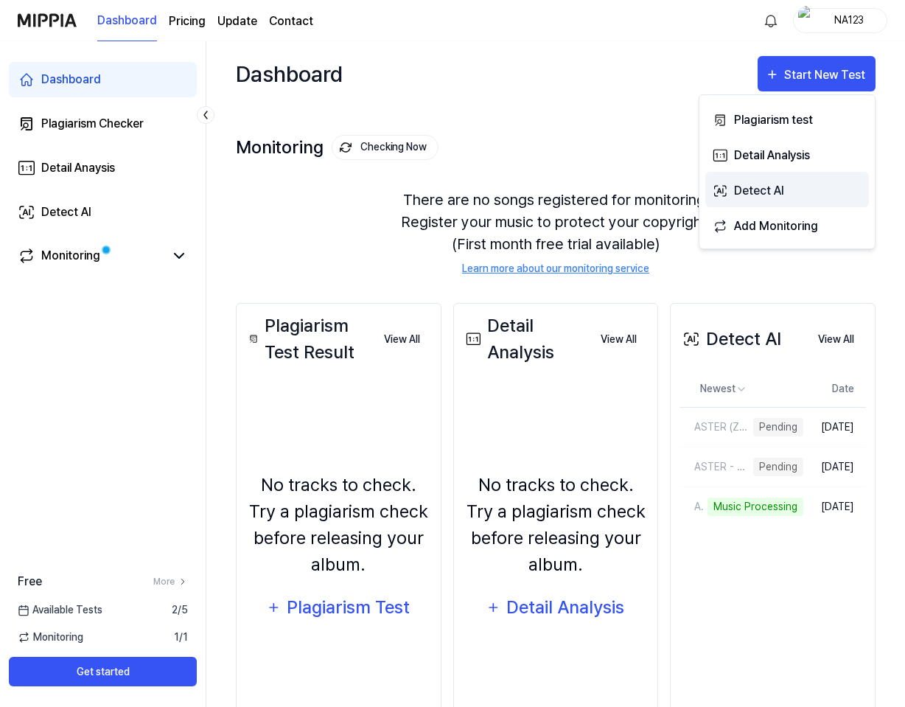
click at [758, 193] on div "Detect AI" at bounding box center [798, 190] width 128 height 19
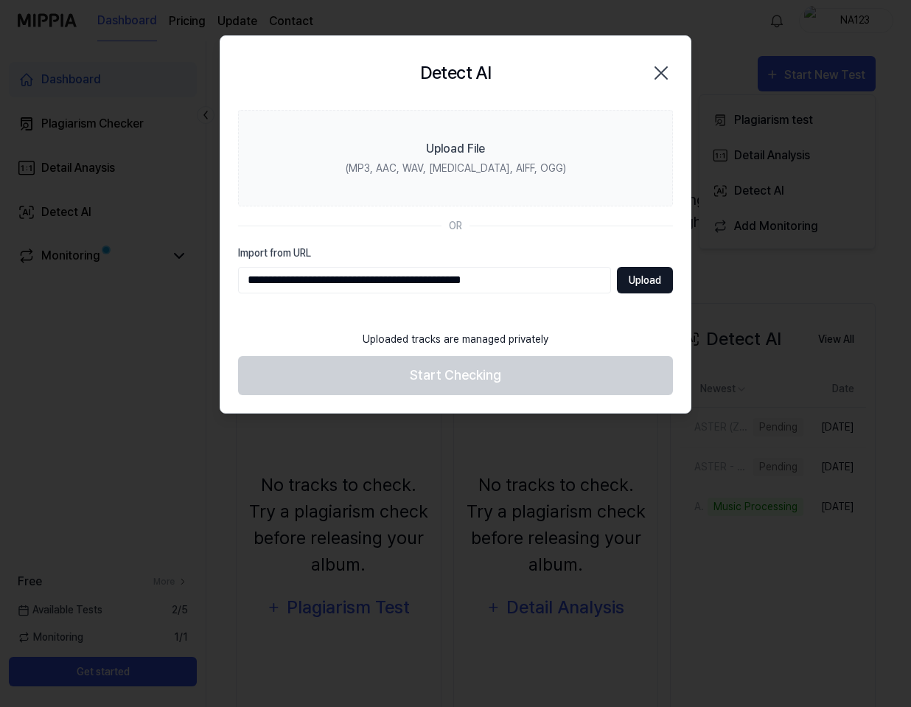
type input "**********"
click at [639, 280] on button "Upload" at bounding box center [645, 280] width 56 height 27
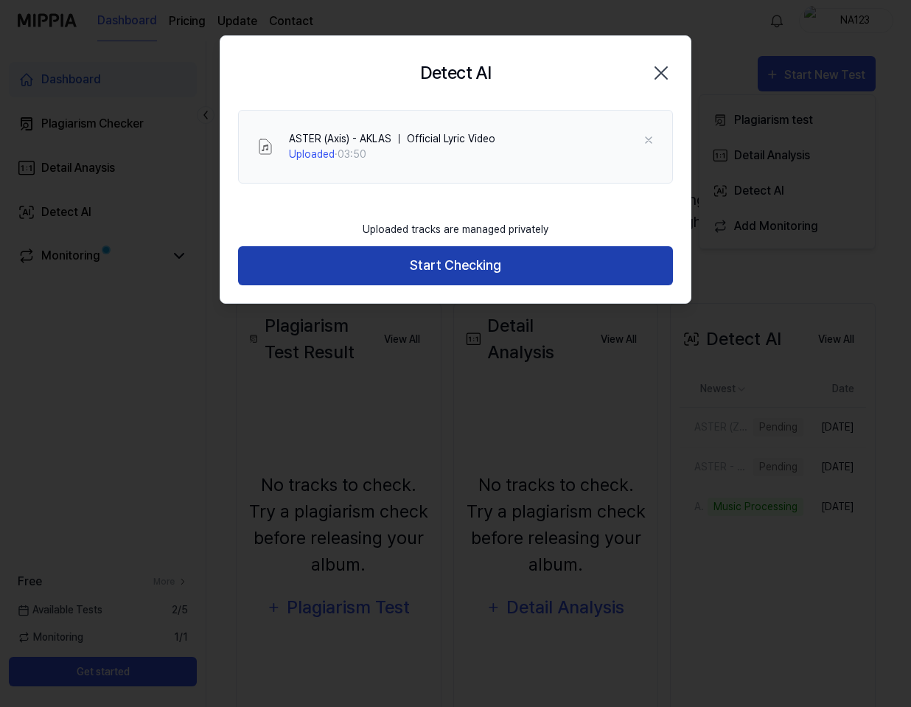
click at [491, 259] on button "Start Checking" at bounding box center [455, 265] width 435 height 39
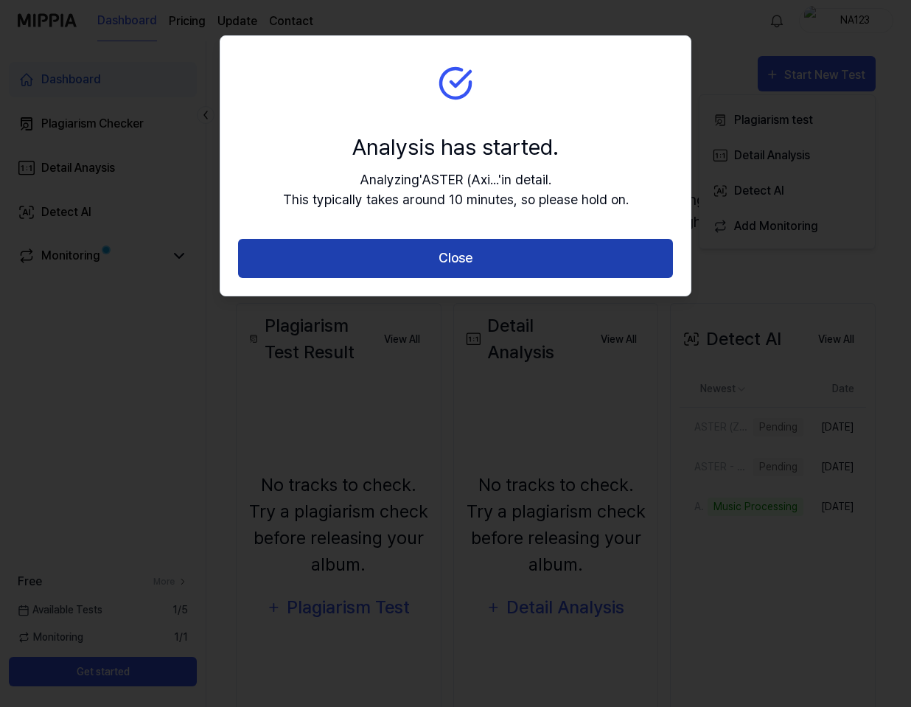
click at [483, 264] on button "Close" at bounding box center [455, 258] width 435 height 39
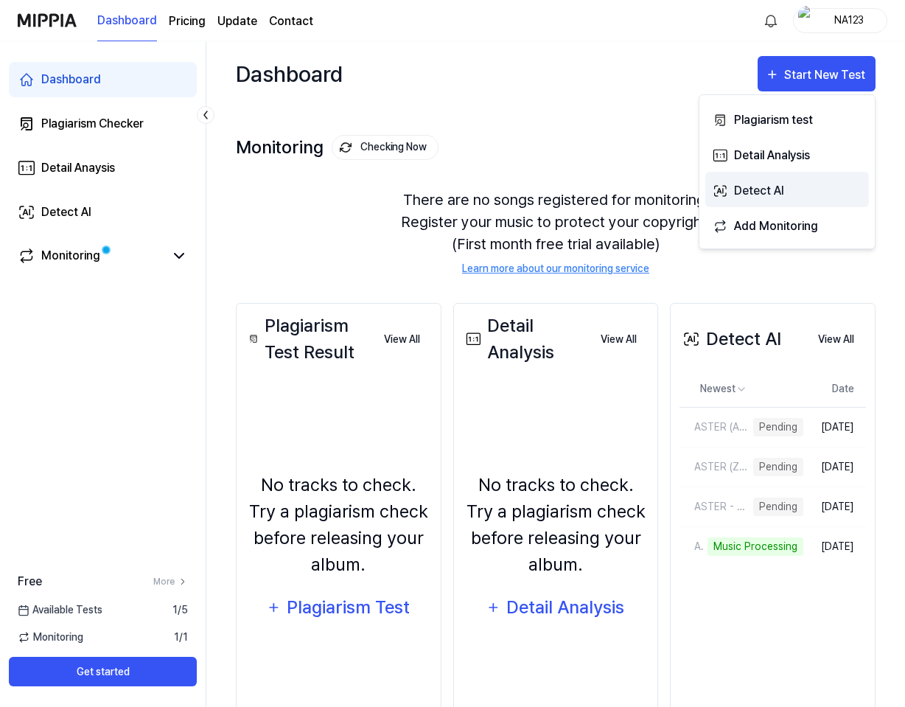
click at [764, 186] on div "Detect AI" at bounding box center [798, 190] width 128 height 19
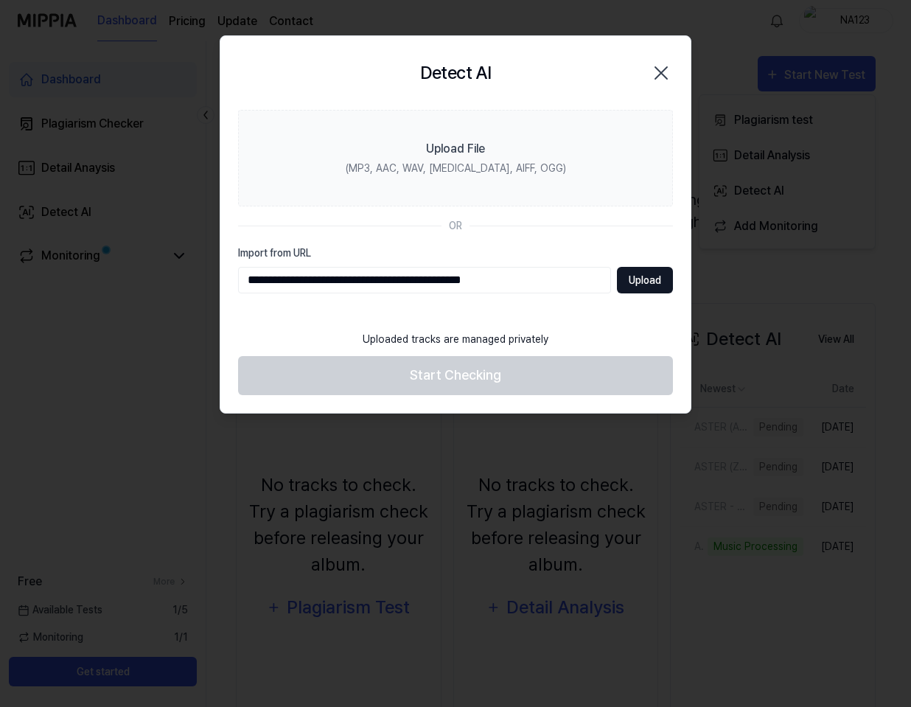
type input "**********"
click at [640, 283] on button "Upload" at bounding box center [645, 280] width 56 height 27
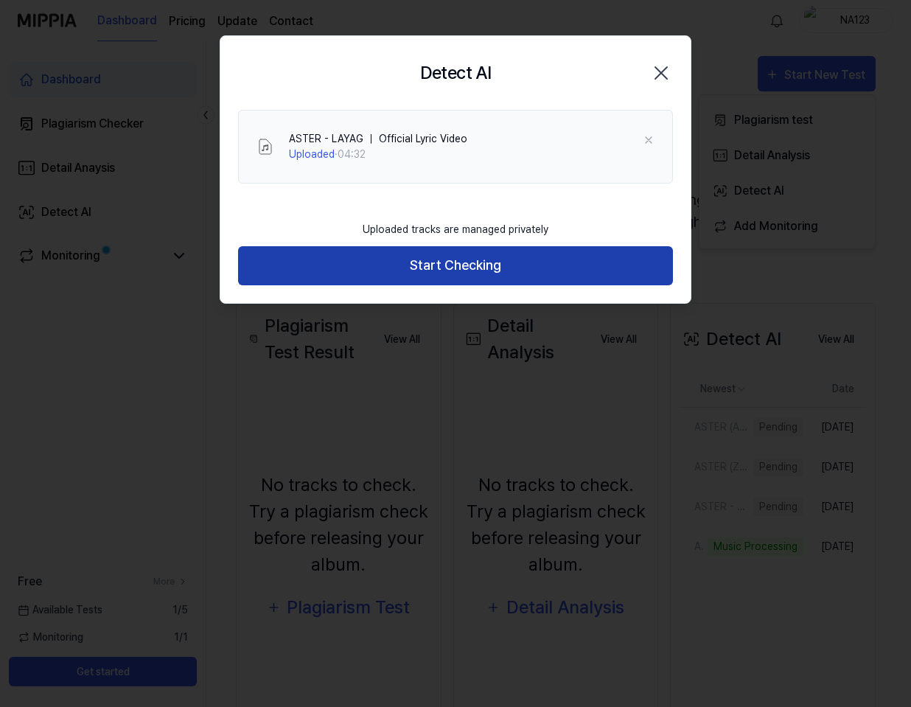
click at [498, 259] on button "Start Checking" at bounding box center [455, 265] width 435 height 39
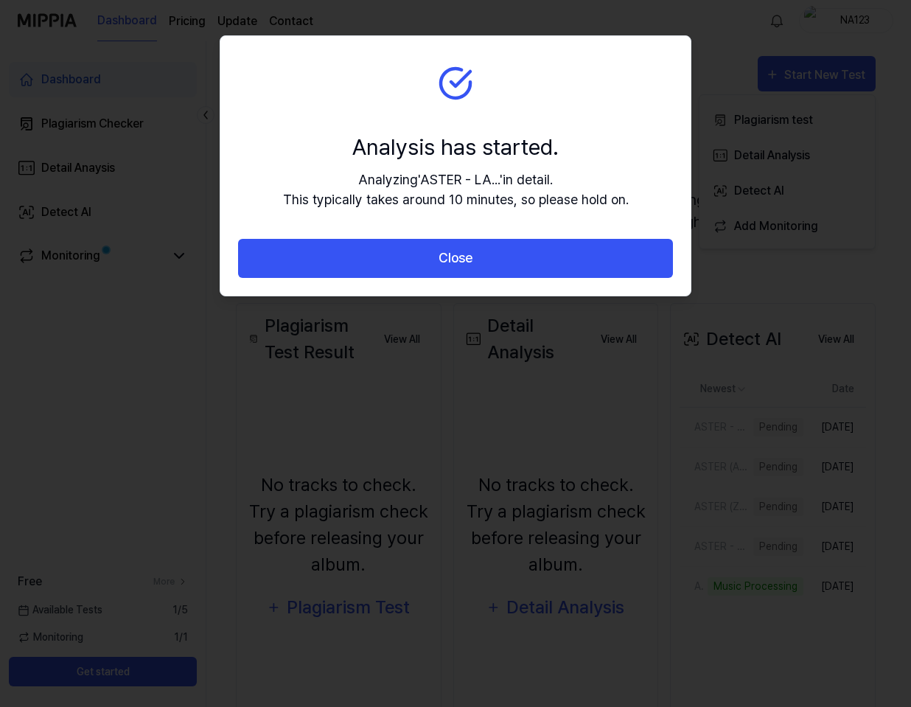
click at [498, 259] on button "Close" at bounding box center [455, 258] width 435 height 39
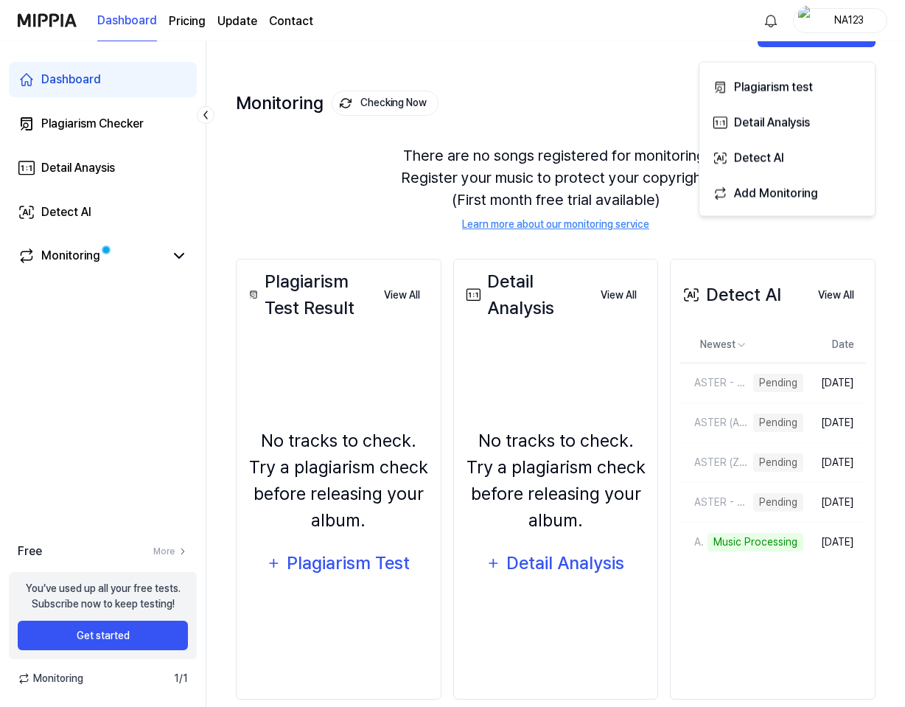
scroll to position [66, 0]
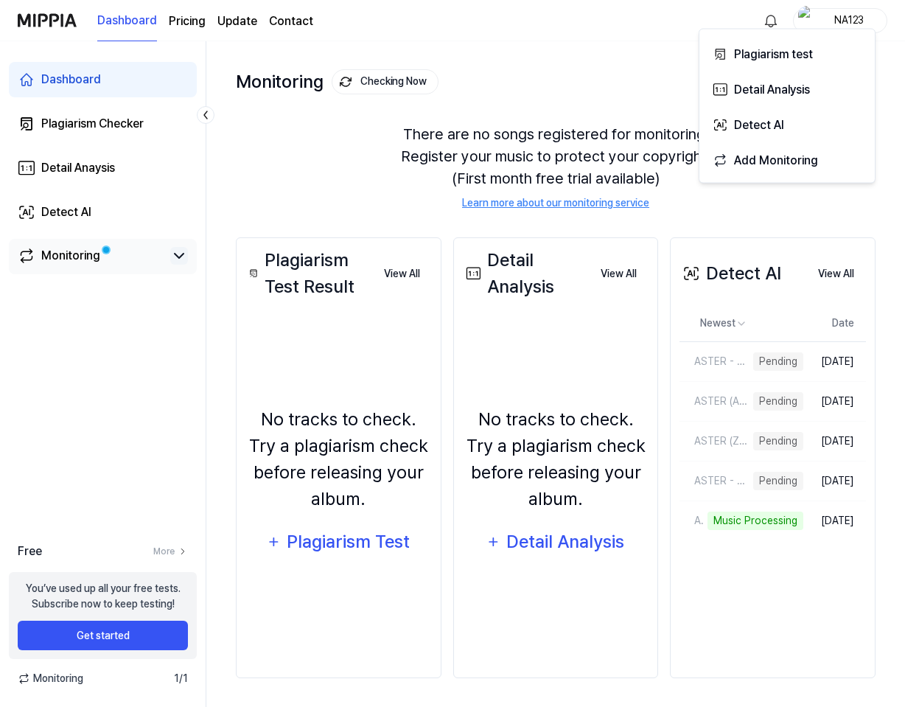
click at [181, 258] on icon at bounding box center [179, 256] width 18 height 18
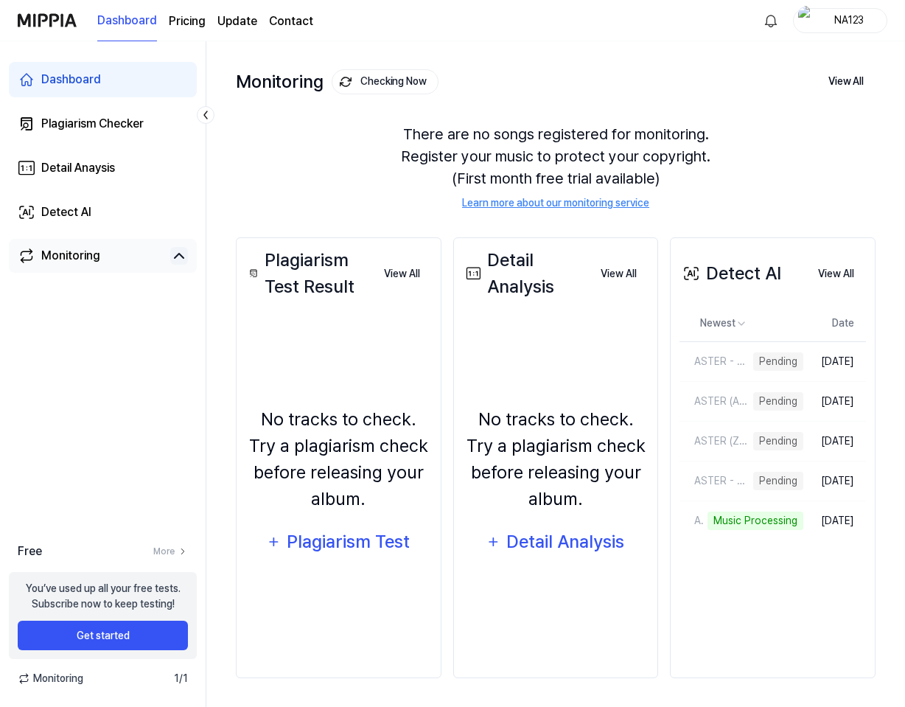
click at [177, 254] on icon at bounding box center [179, 256] width 18 height 18
click at [83, 264] on div "Monitoring" at bounding box center [70, 256] width 59 height 18
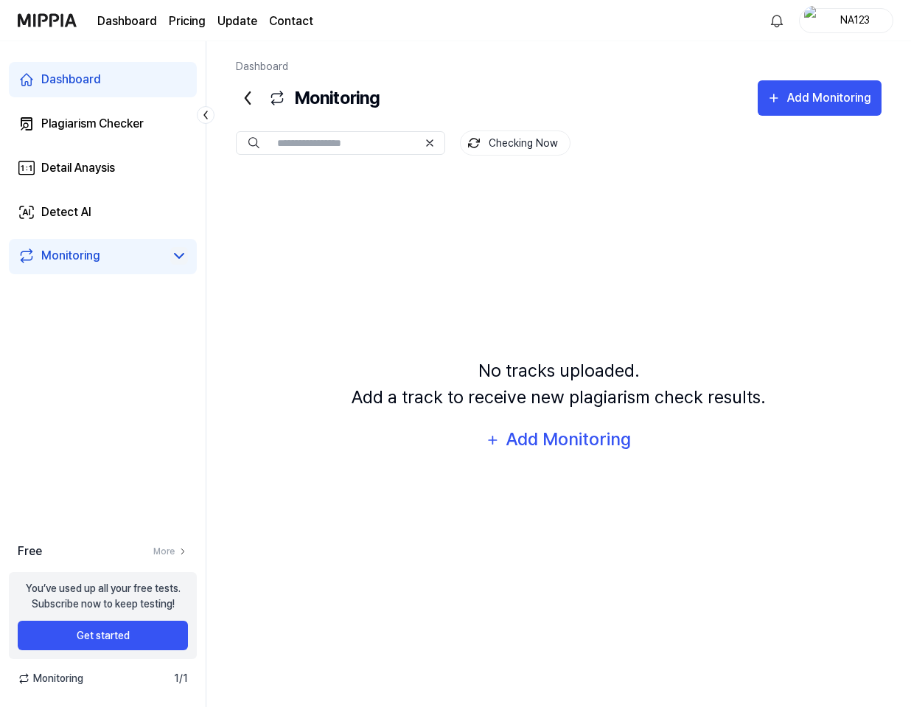
click at [127, 78] on link "Dashboard" at bounding box center [103, 79] width 188 height 35
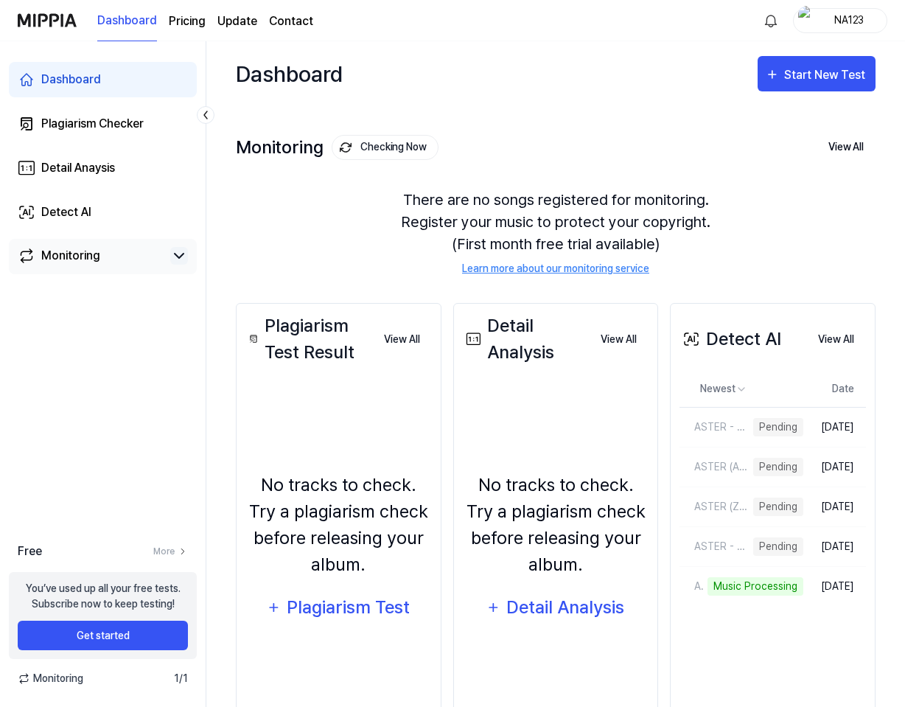
click at [85, 251] on div "Monitoring" at bounding box center [70, 256] width 59 height 18
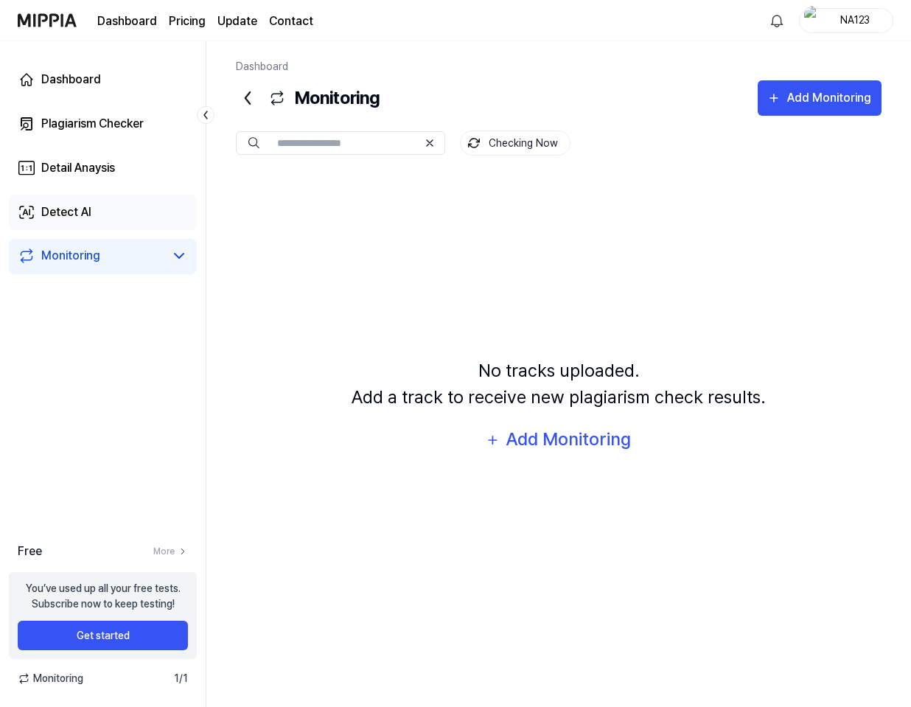
click at [89, 218] on div "Detect AI" at bounding box center [66, 212] width 50 height 18
